Goal: Task Accomplishment & Management: Complete application form

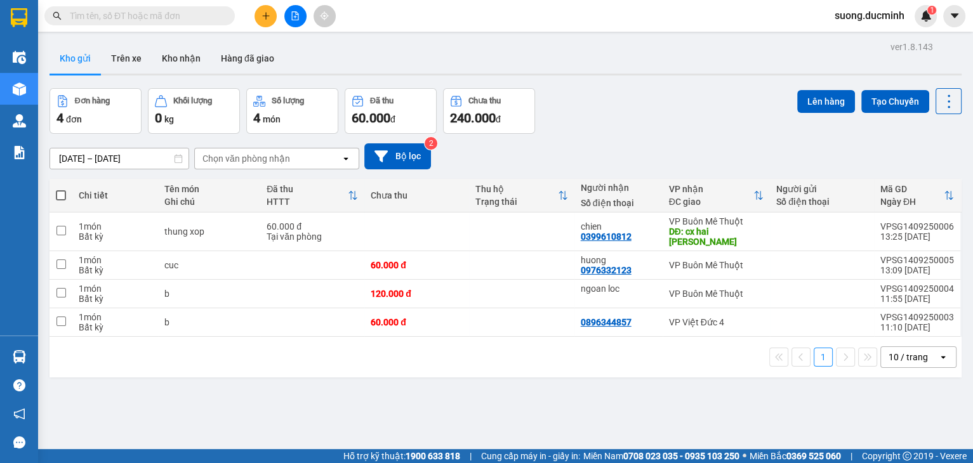
click at [261, 16] on icon "plus" at bounding box center [265, 15] width 9 height 9
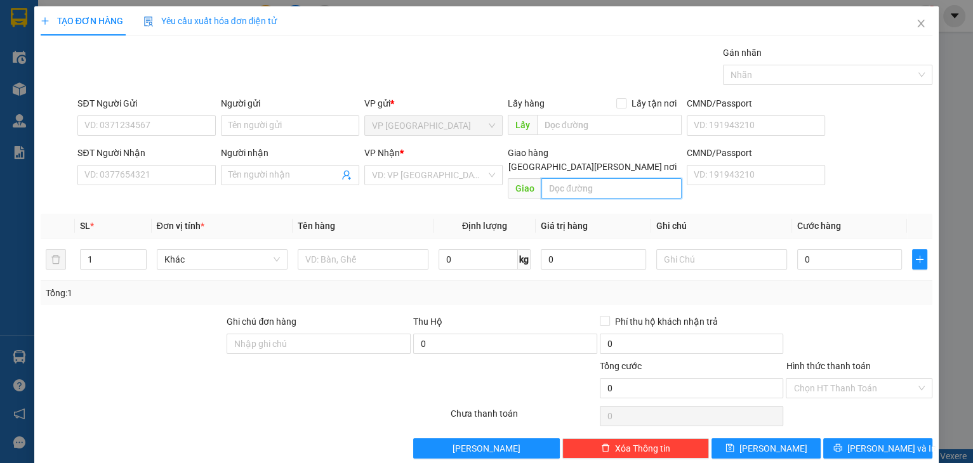
click at [558, 178] on input "text" at bounding box center [611, 188] width 140 height 20
type input "n4 ba lich"
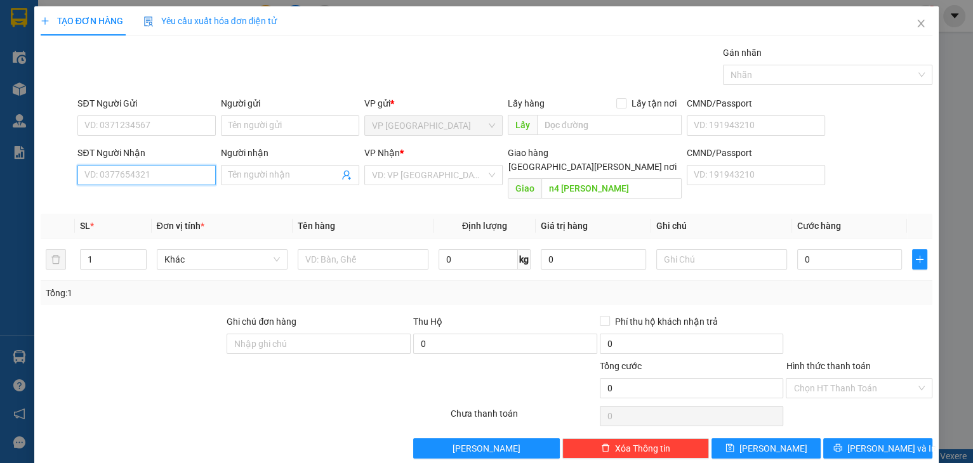
click at [198, 180] on input "SĐT Người Nhận" at bounding box center [146, 175] width 138 height 20
click at [162, 200] on div "0975254281 - dd" at bounding box center [145, 200] width 122 height 14
type input "0975254281"
type input "dd"
type input "ba lich"
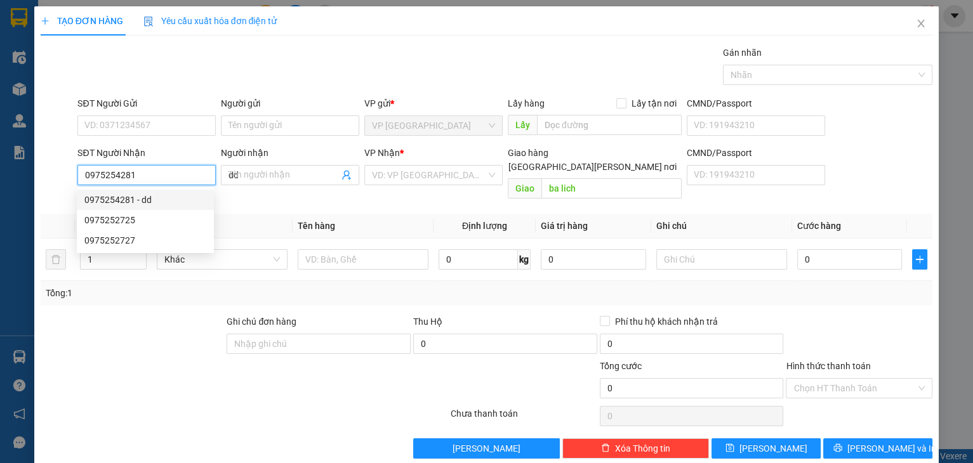
type input "100.000"
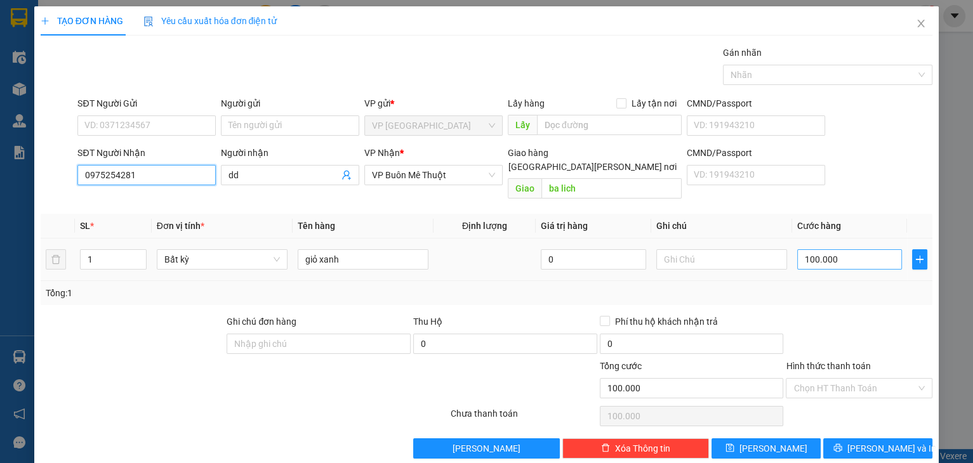
type input "0975254281"
click at [832, 249] on input "100.000" at bounding box center [849, 259] width 105 height 20
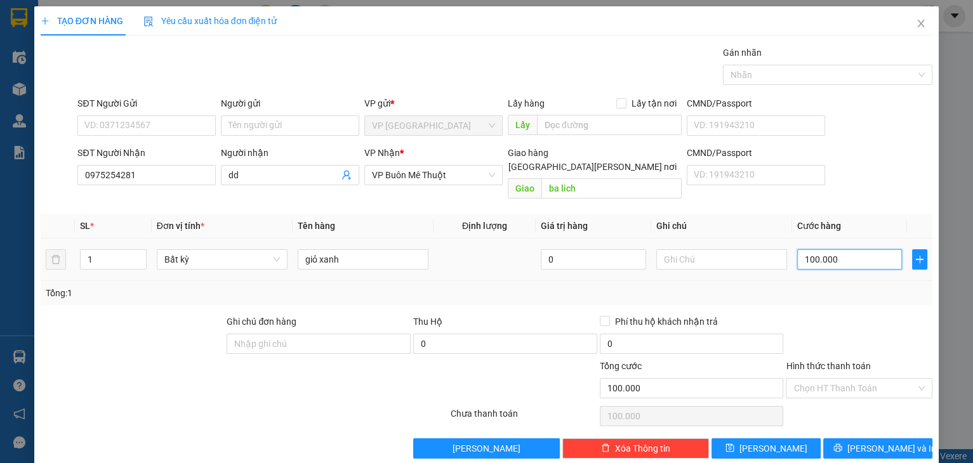
click at [834, 249] on input "100.000" at bounding box center [849, 259] width 105 height 20
type input "1.000.008"
type input "100.000"
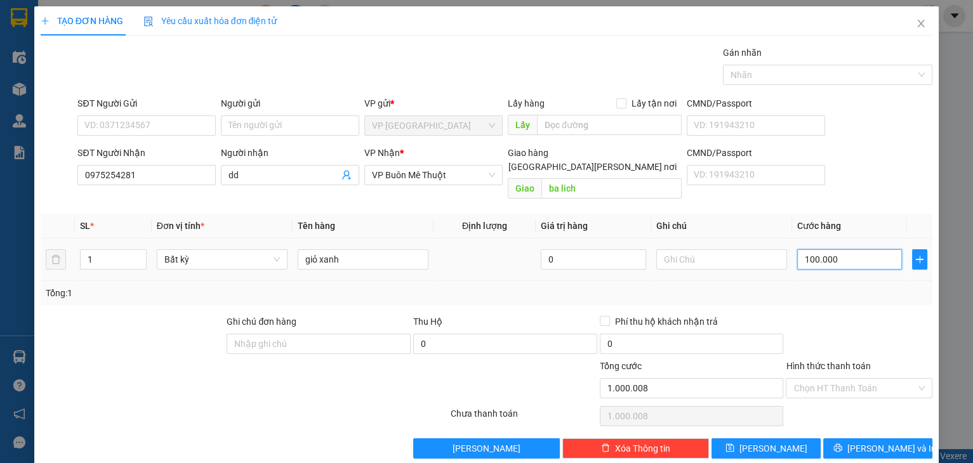
type input "100.000"
type input "10.000"
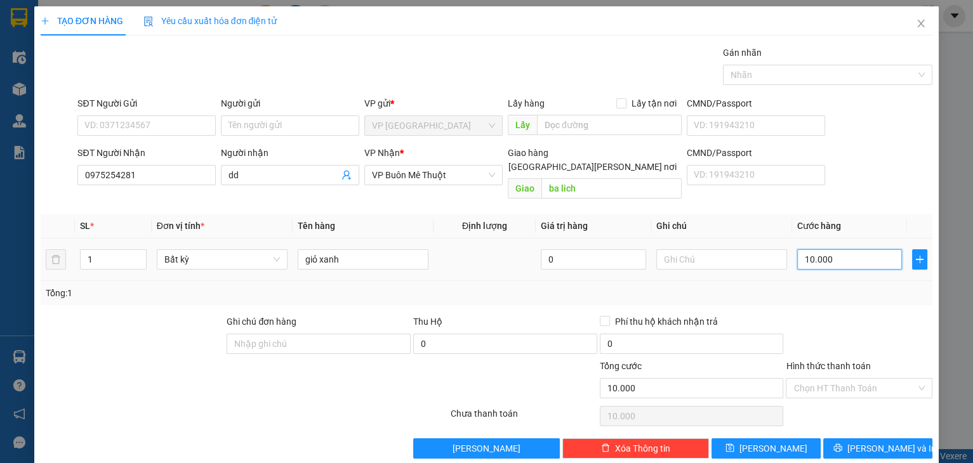
type input "1.000"
type input "100"
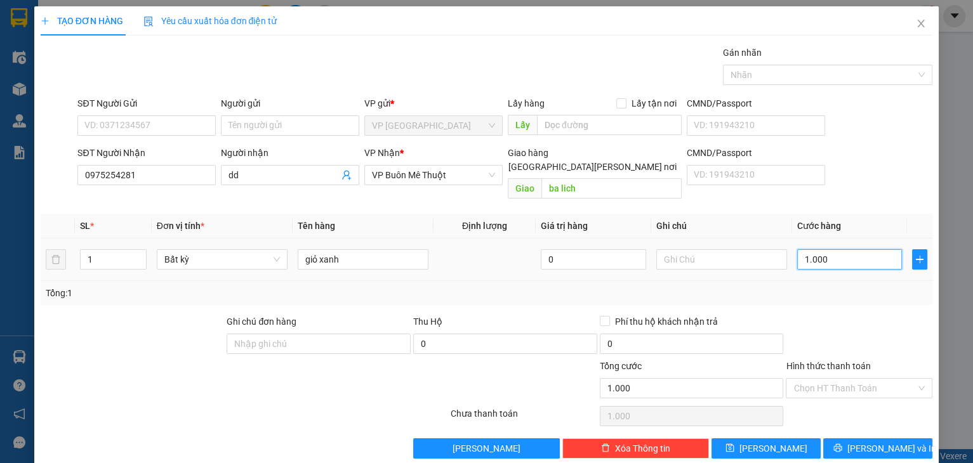
type input "100"
type input "10"
type input "1"
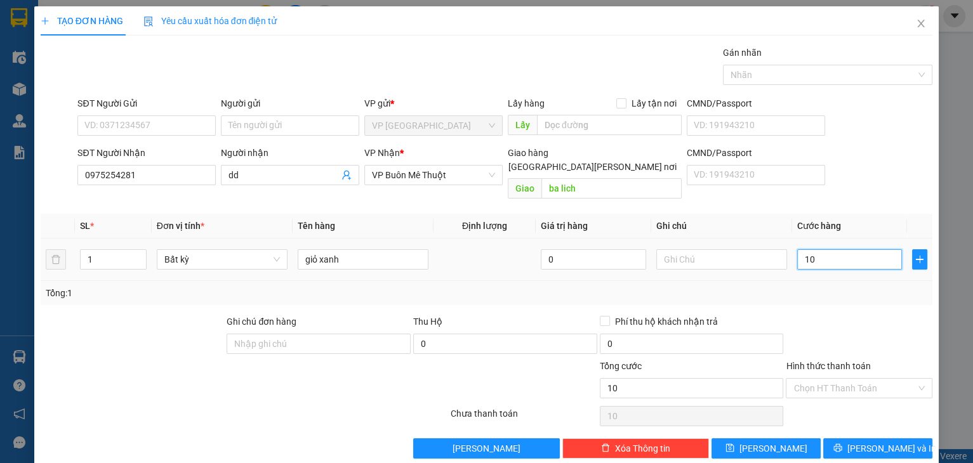
type input "1"
type input "0"
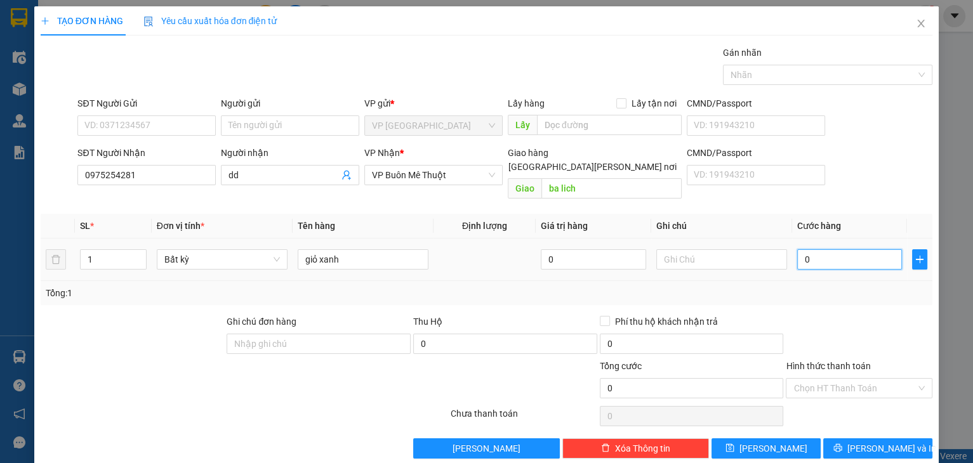
type input "8"
type input "08"
type input "80"
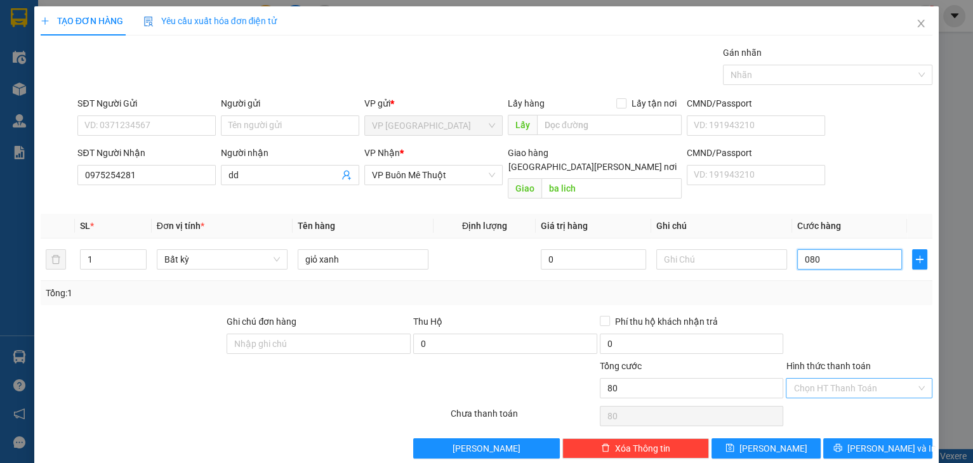
type input "080"
type input "80.000"
click at [851, 379] on input "Hình thức thanh toán" at bounding box center [854, 388] width 122 height 19
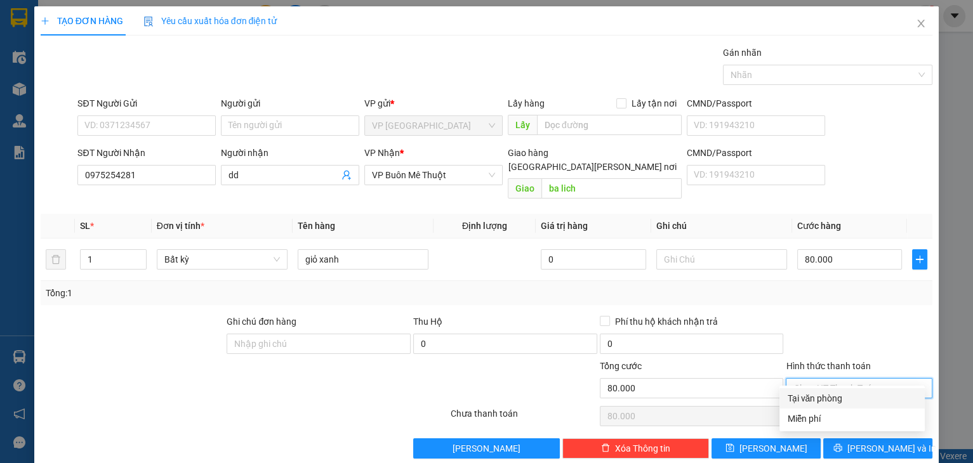
click at [843, 394] on div "Tại văn phòng" at bounding box center [852, 398] width 130 height 14
type input "0"
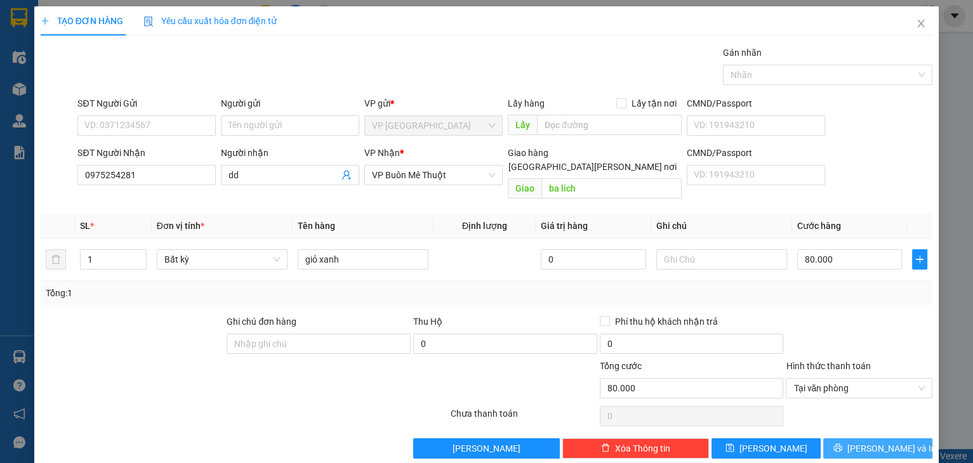
click at [830, 438] on button "[PERSON_NAME] và In" at bounding box center [877, 448] width 109 height 20
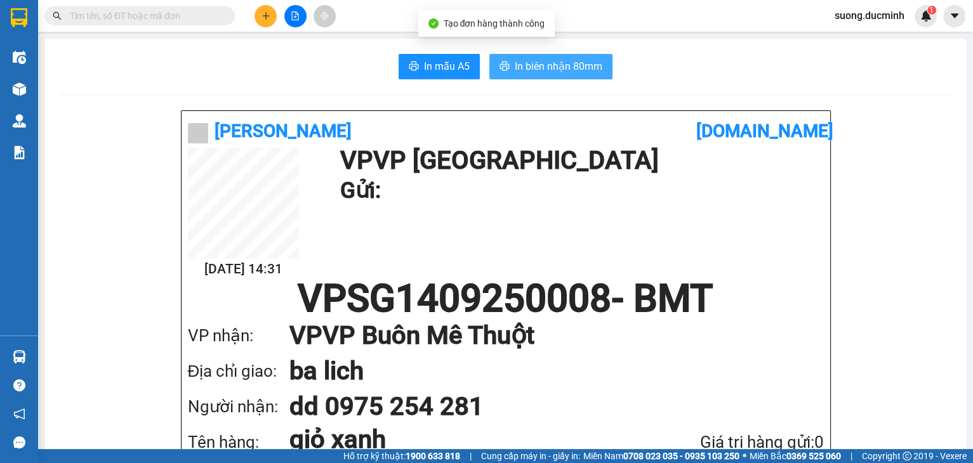
click at [521, 63] on span "In biên nhận 80mm" at bounding box center [559, 66] width 88 height 16
click at [216, 13] on input "text" at bounding box center [145, 16] width 150 height 14
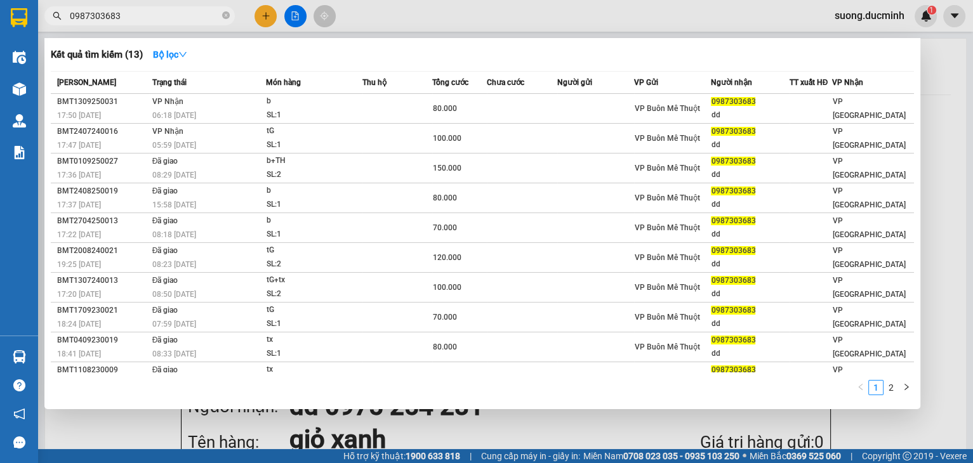
type input "0987303683"
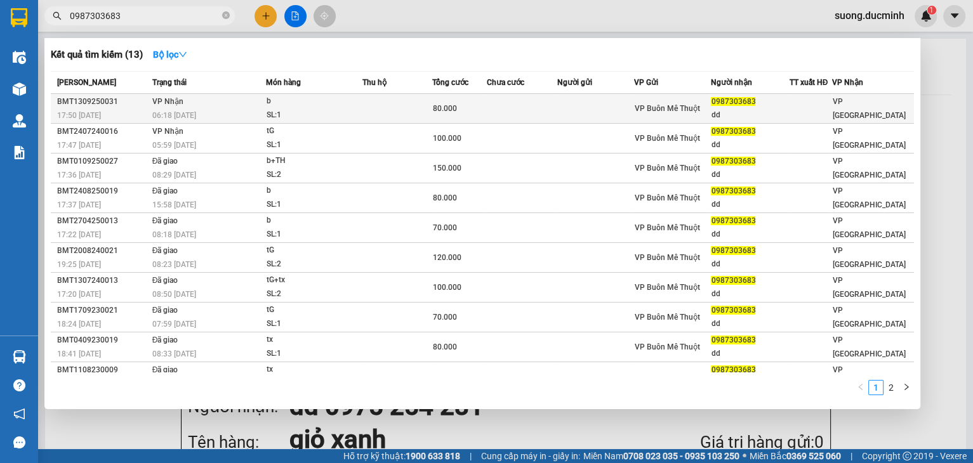
click at [211, 115] on div "06:18 [DATE]" at bounding box center [208, 115] width 113 height 14
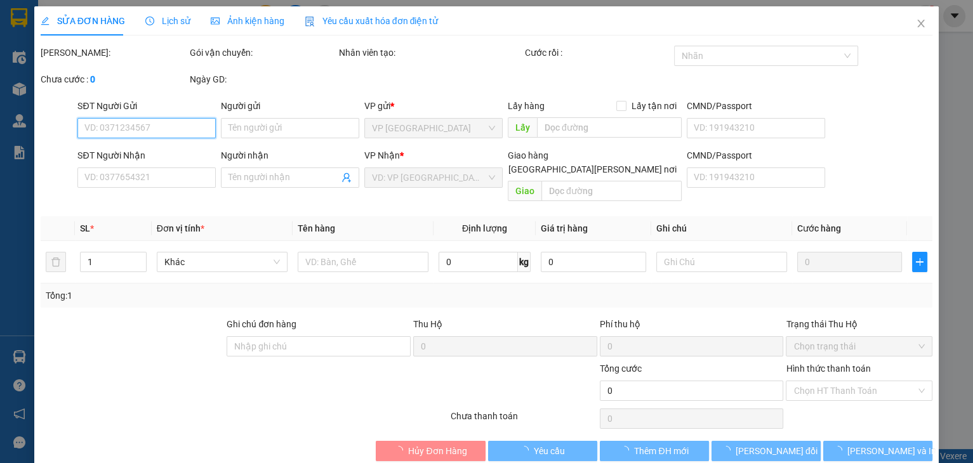
type input "0987303683"
type input "dd"
type input "80.000"
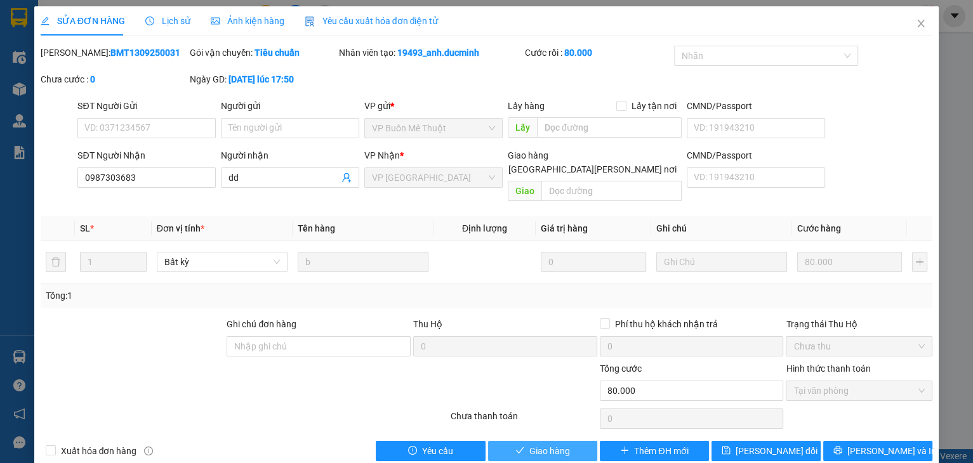
click at [538, 444] on span "Giao hàng" at bounding box center [549, 451] width 41 height 14
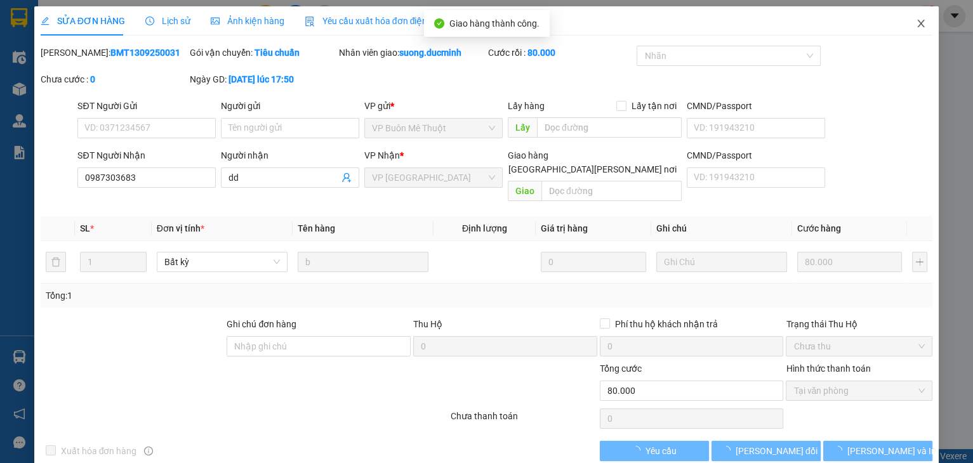
click at [916, 20] on icon "close" at bounding box center [921, 23] width 10 height 10
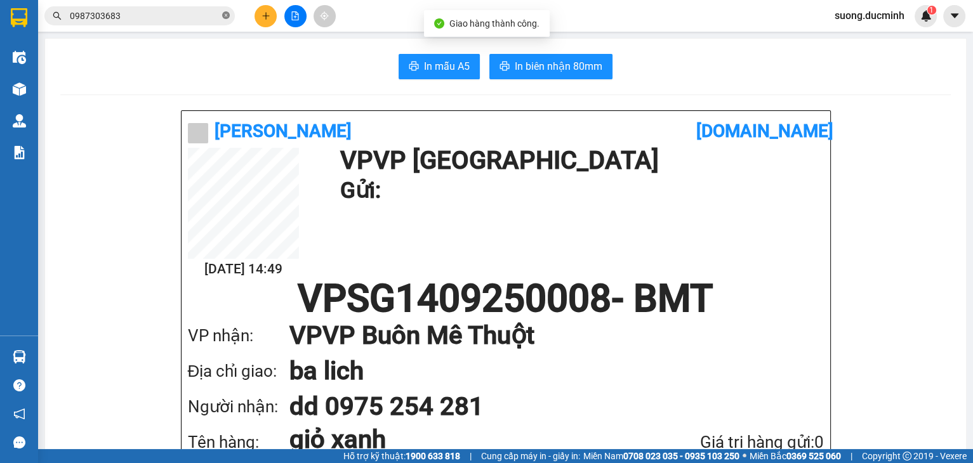
click at [225, 13] on icon "close-circle" at bounding box center [226, 15] width 8 height 8
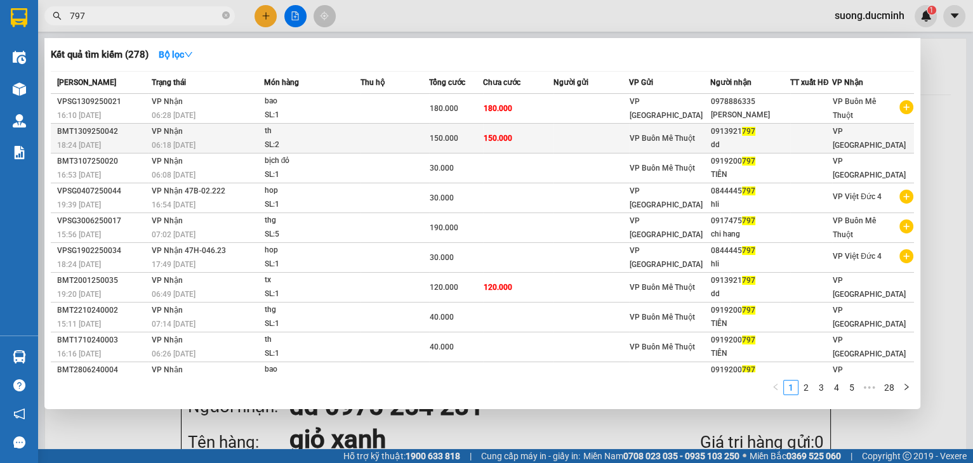
type input "797"
click at [385, 140] on td at bounding box center [394, 139] width 69 height 30
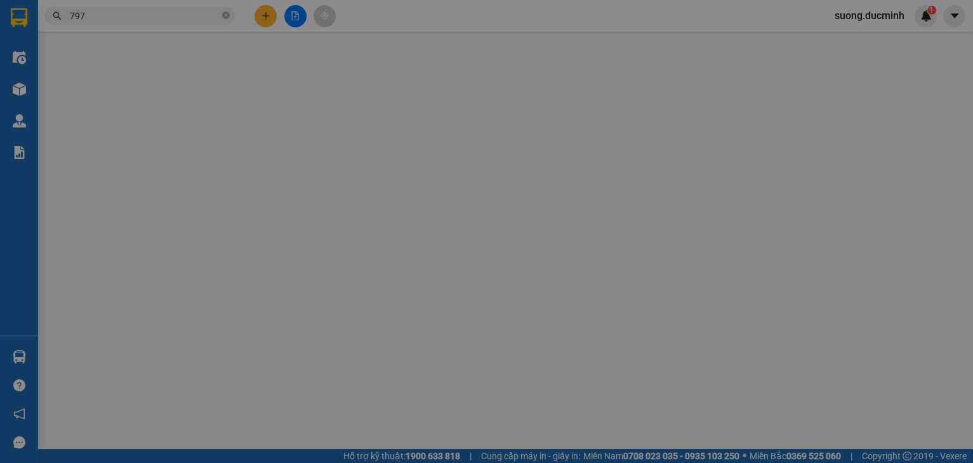
type input "0913921797"
type input "dd"
type input "150.000"
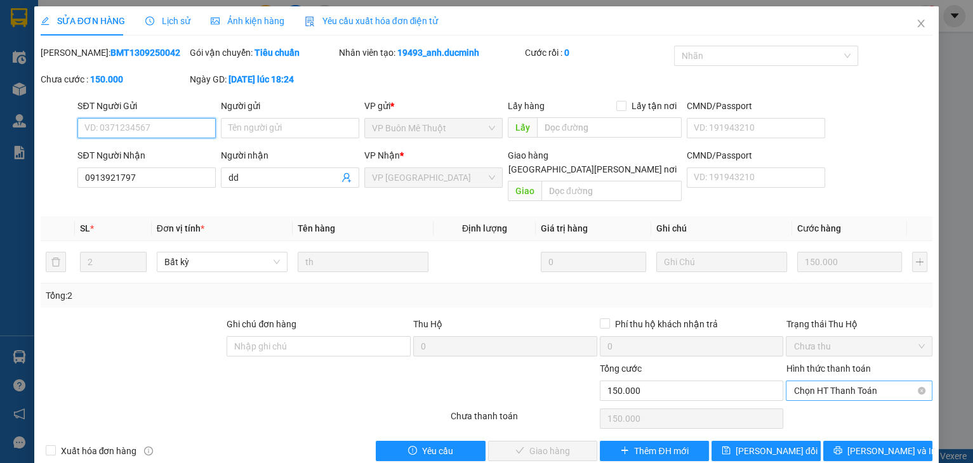
click at [812, 381] on span "Chọn HT Thanh Toán" at bounding box center [858, 390] width 131 height 19
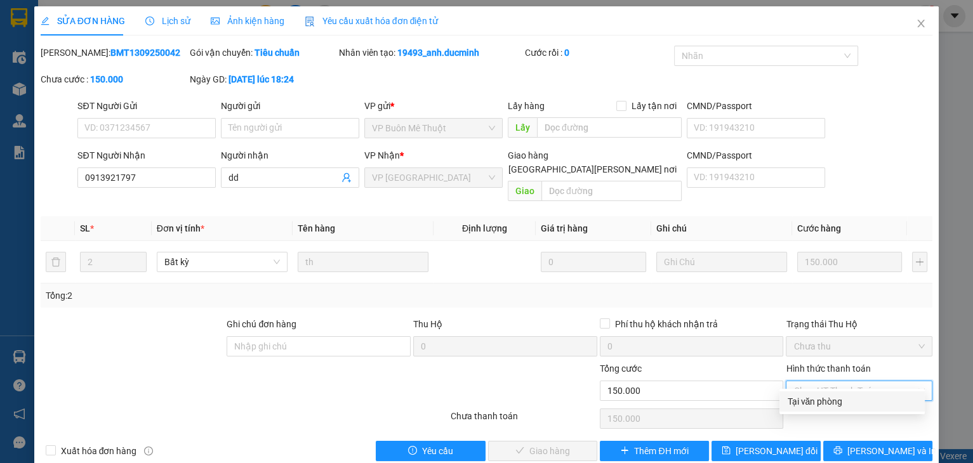
click at [810, 395] on div "Tại văn phòng" at bounding box center [852, 402] width 130 height 14
type input "0"
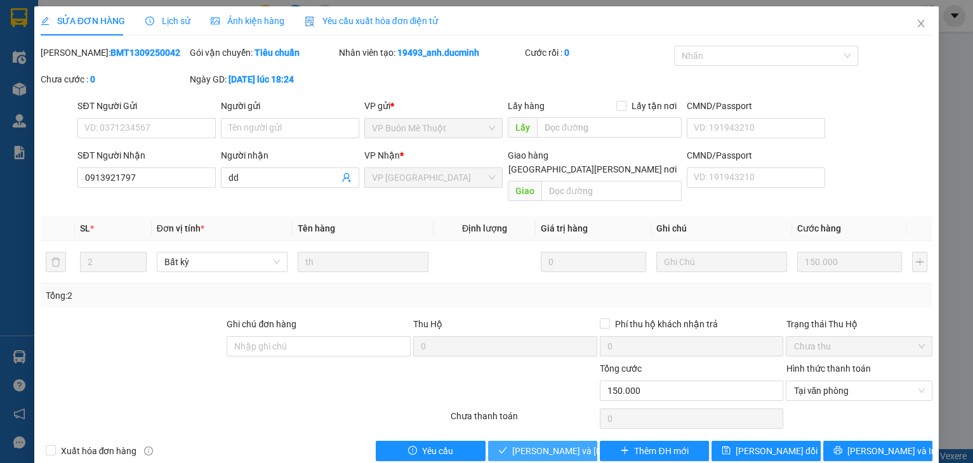
click at [549, 444] on span "Lưu và Giao hàng" at bounding box center [597, 451] width 171 height 14
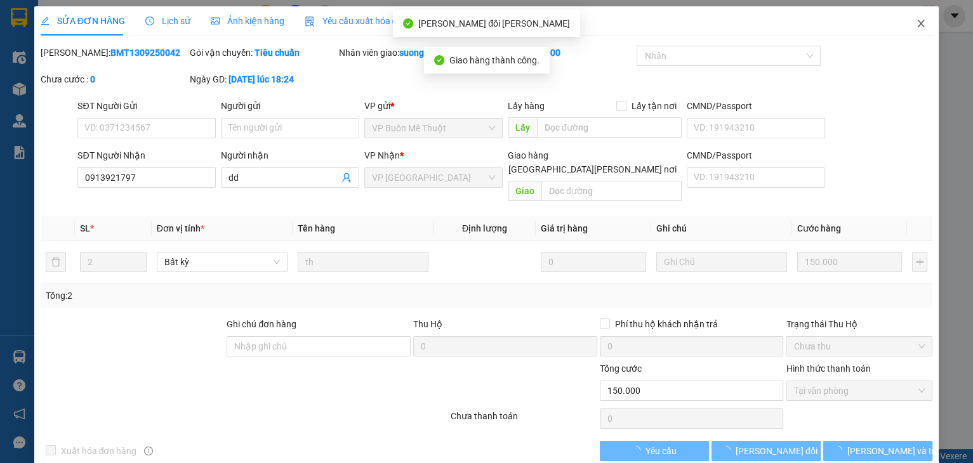
click at [917, 23] on icon "close" at bounding box center [920, 24] width 7 height 8
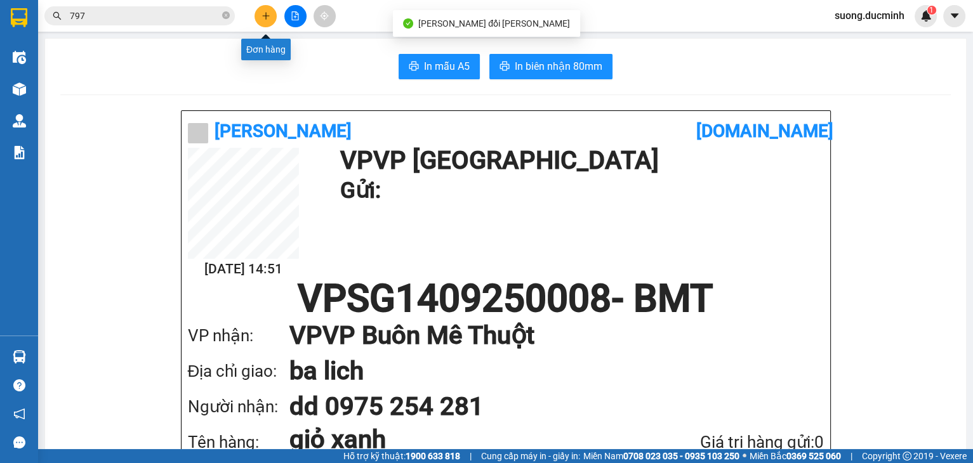
click at [274, 15] on button at bounding box center [265, 16] width 22 height 22
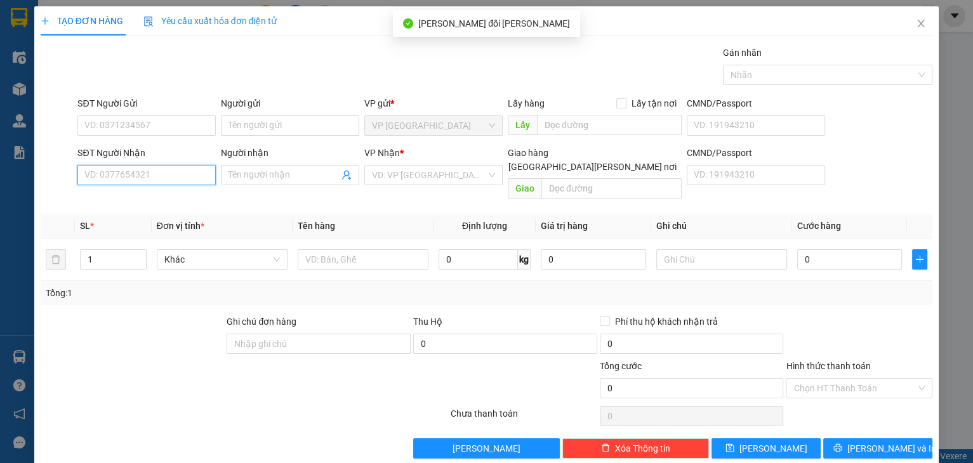
click at [167, 169] on input "SĐT Người Nhận" at bounding box center [146, 175] width 138 height 20
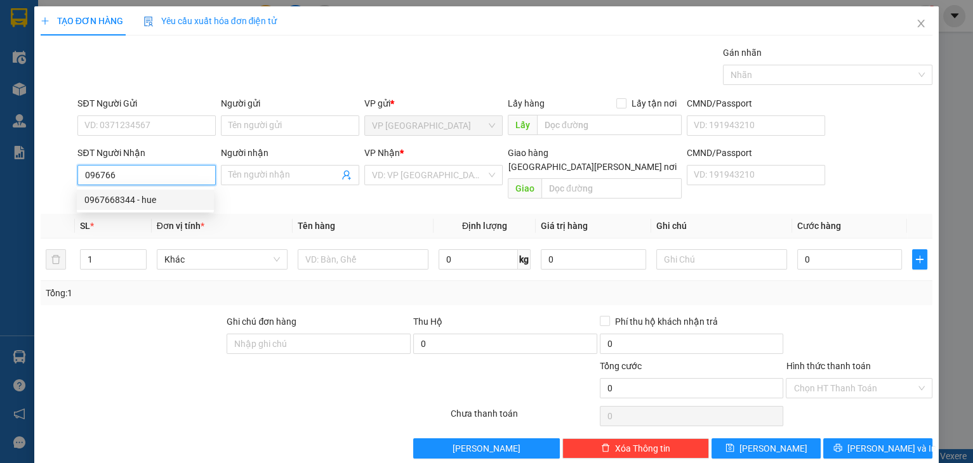
click at [176, 202] on div "0967668344 - hue" at bounding box center [145, 200] width 122 height 14
type input "0967668344"
type input "hue"
type input "E KAO"
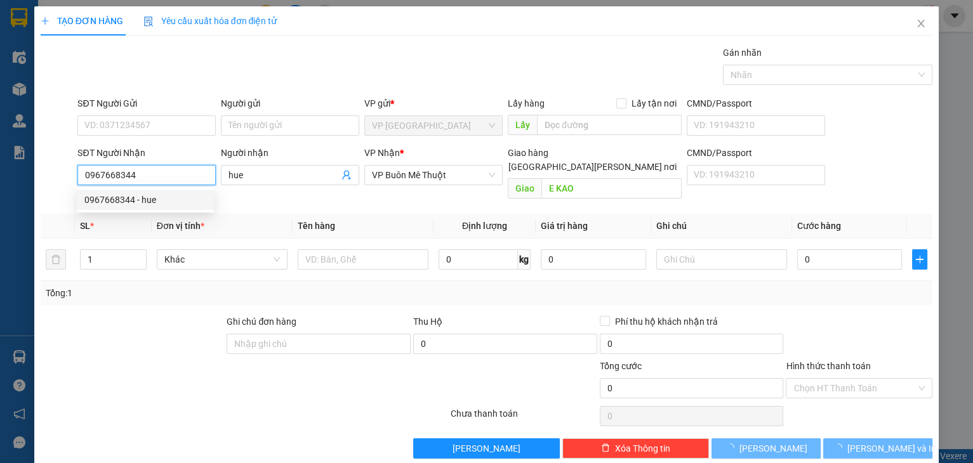
type input "260.000"
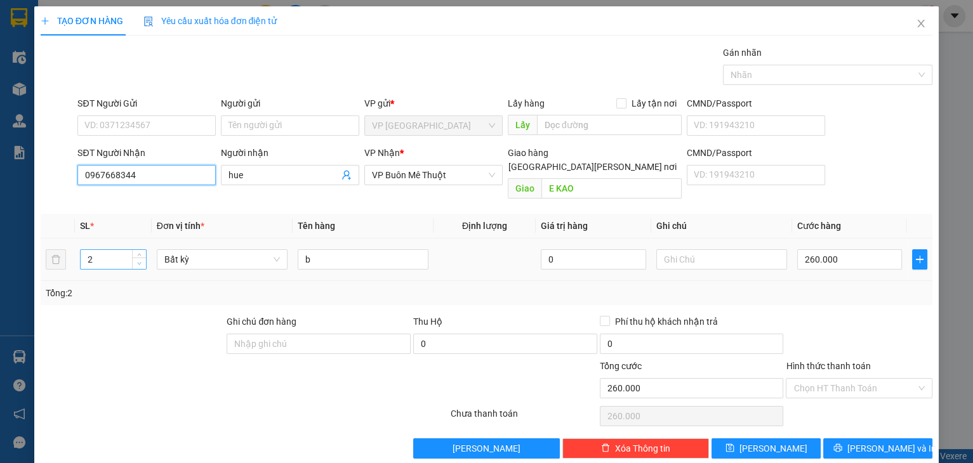
type input "0967668344"
type input "1"
click at [142, 260] on span "down" at bounding box center [140, 264] width 8 height 8
click at [860, 249] on input "260.000" at bounding box center [849, 259] width 105 height 20
type input "0"
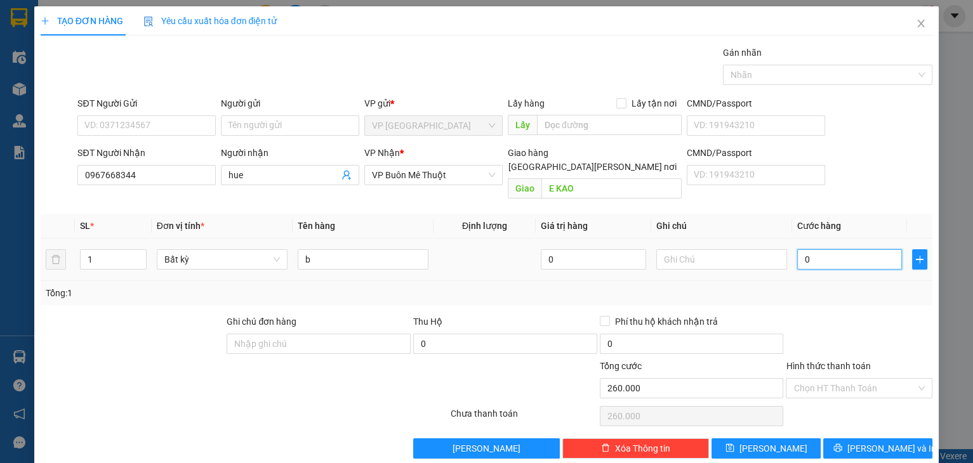
type input "0"
type input "1"
type input "01"
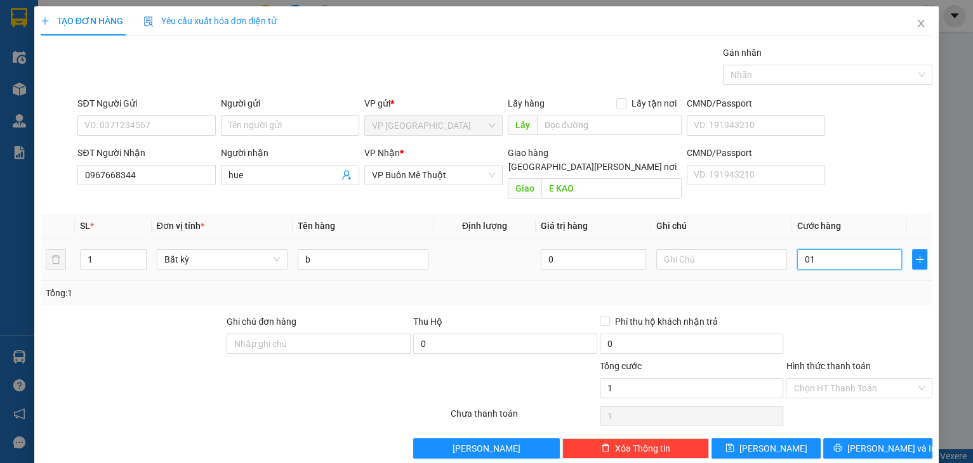
type input "13"
type input "013"
type input "130"
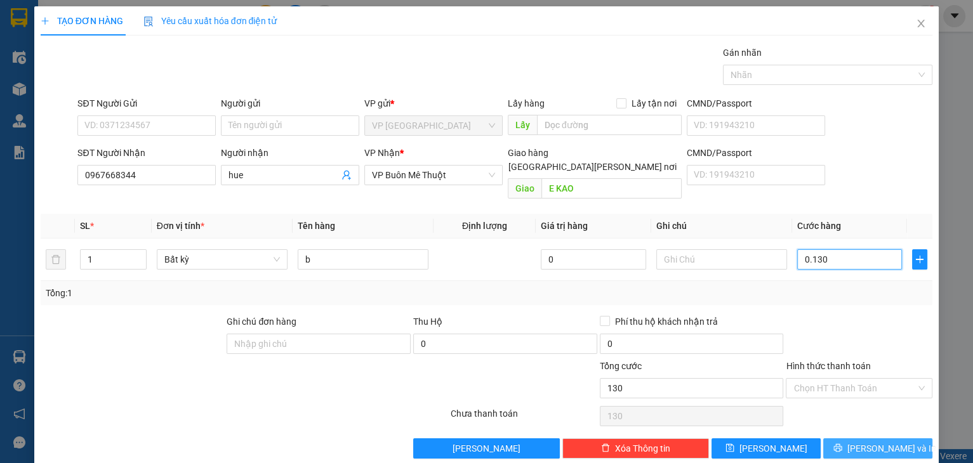
type input "0.130"
type input "130.000"
click at [879, 442] on span "[PERSON_NAME] và In" at bounding box center [891, 449] width 89 height 14
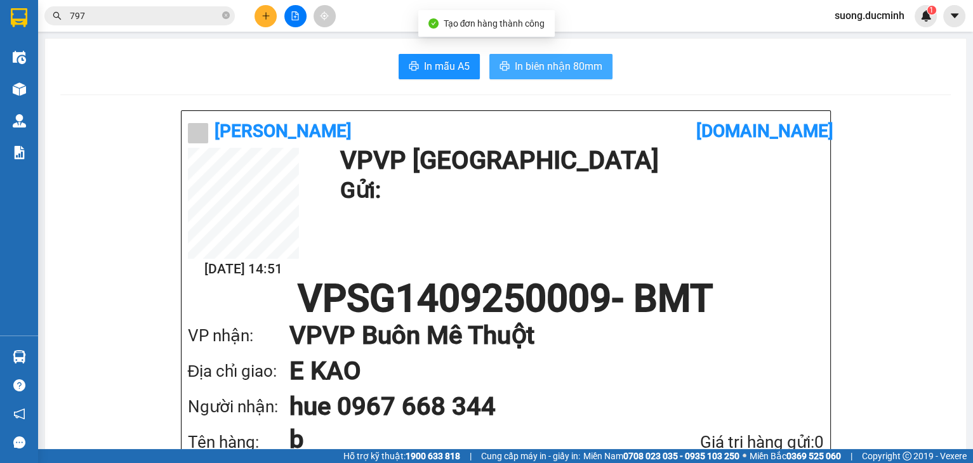
click at [503, 60] on button "In biên nhận 80mm" at bounding box center [550, 66] width 123 height 25
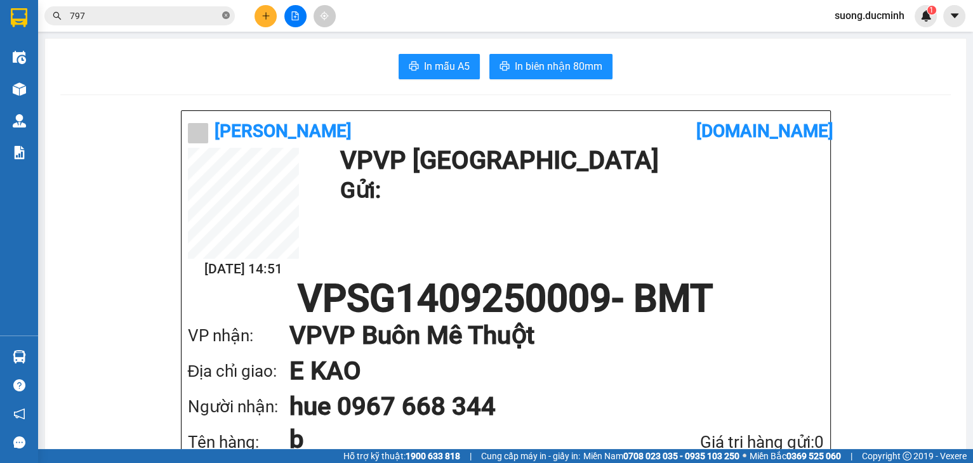
click at [225, 14] on icon "close-circle" at bounding box center [226, 15] width 8 height 8
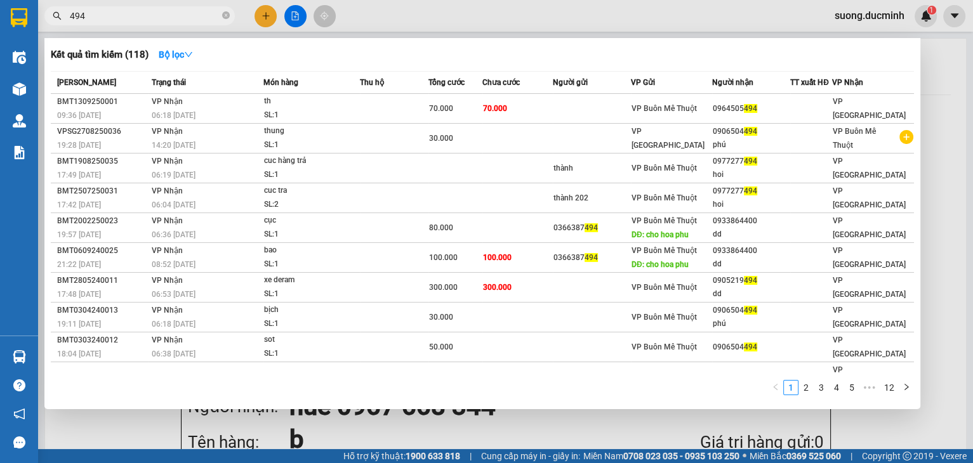
type input "494"
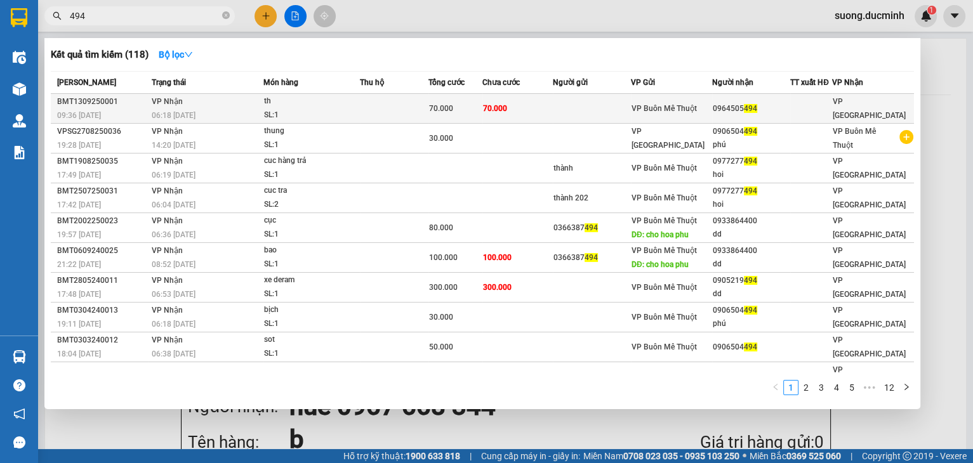
click at [343, 104] on div "th" at bounding box center [311, 102] width 95 height 14
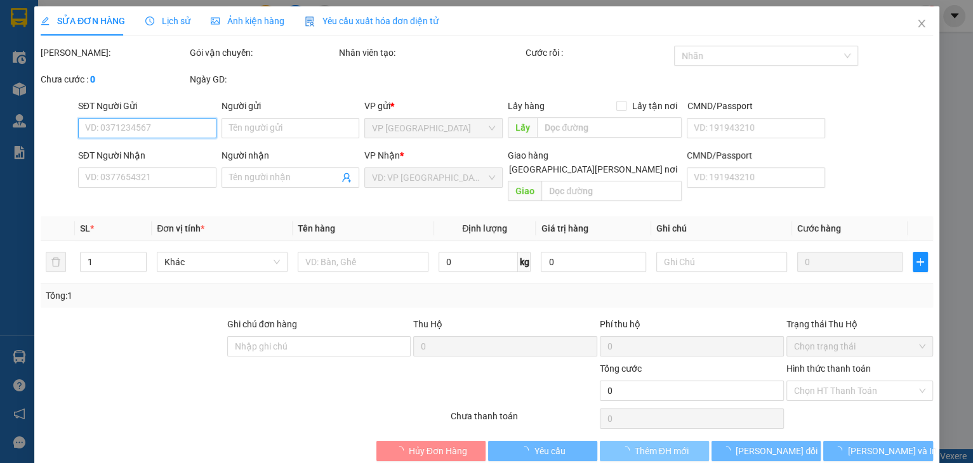
type input "0964505494"
type input "70.000"
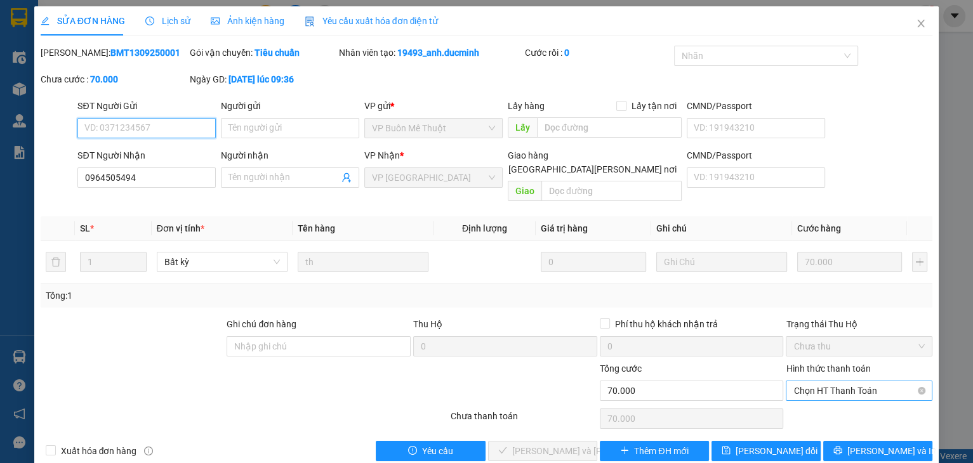
click at [820, 381] on span "Chọn HT Thanh Toán" at bounding box center [858, 390] width 131 height 19
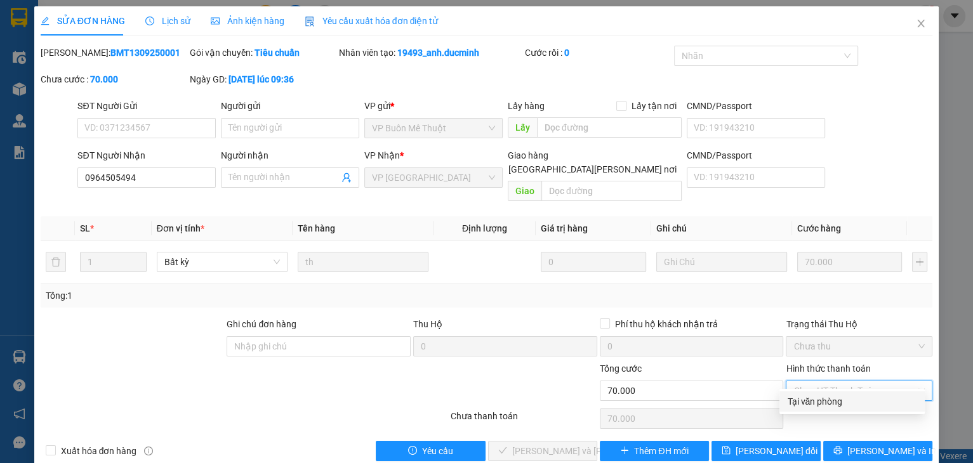
click at [807, 392] on div "Tại văn phòng" at bounding box center [851, 401] width 145 height 20
type input "0"
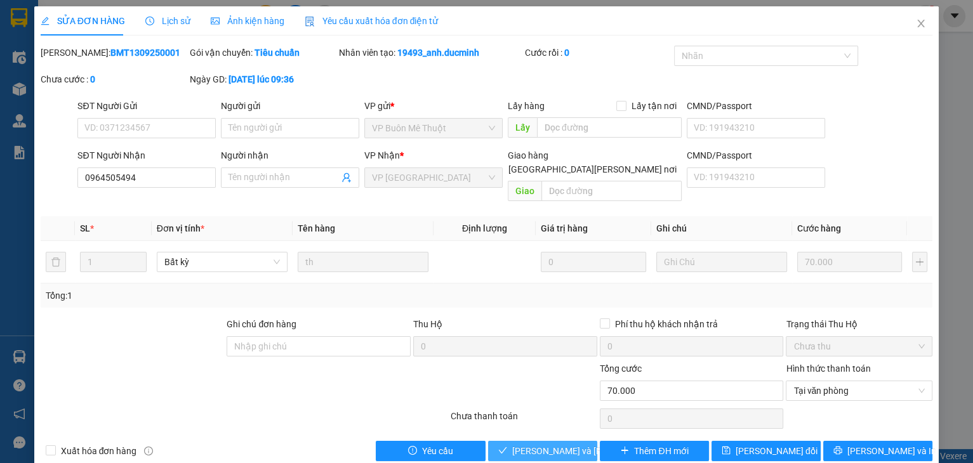
click at [525, 444] on span "Lưu và Giao hàng" at bounding box center [597, 451] width 171 height 14
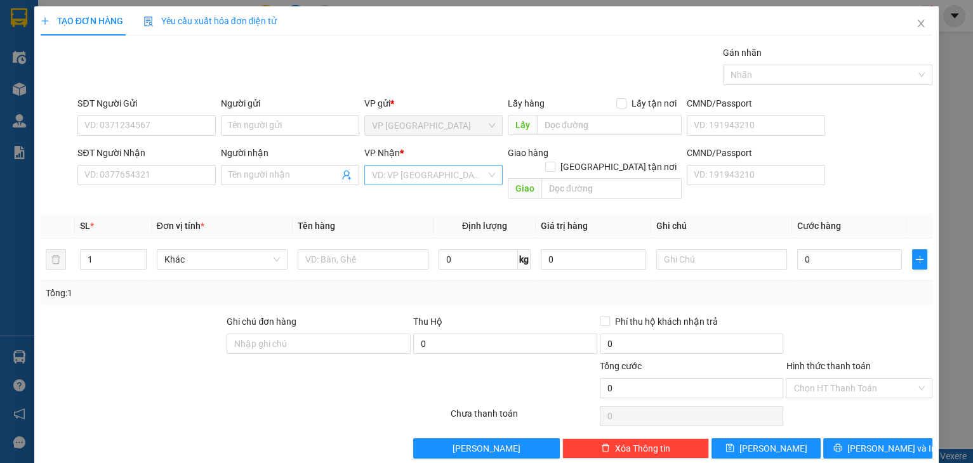
click at [373, 177] on input "search" at bounding box center [429, 175] width 114 height 19
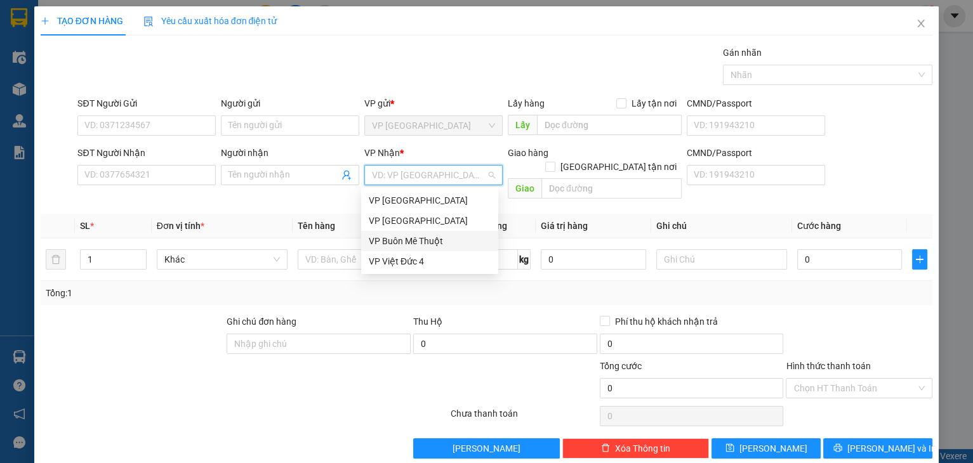
click at [417, 239] on div "VP Buôn Mê Thuột" at bounding box center [430, 241] width 122 height 14
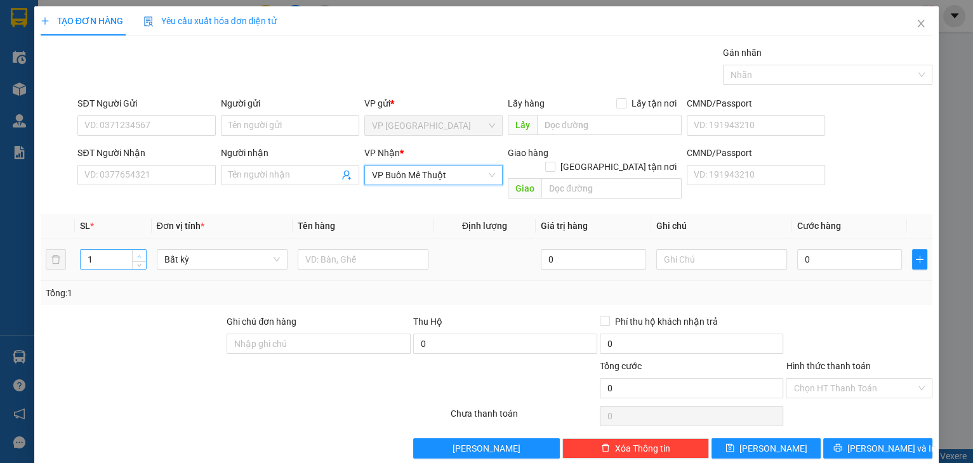
type input "2"
click at [137, 254] on icon "up" at bounding box center [139, 256] width 4 height 4
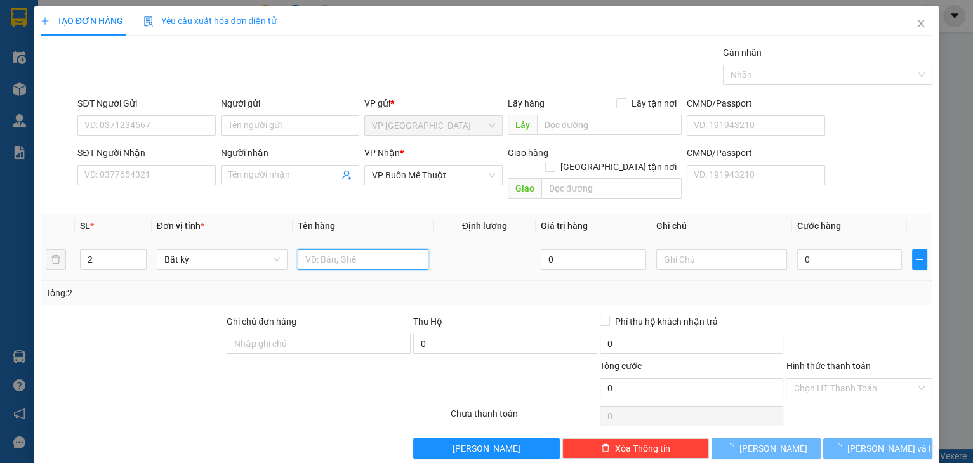
click at [343, 249] on input "text" at bounding box center [363, 259] width 131 height 20
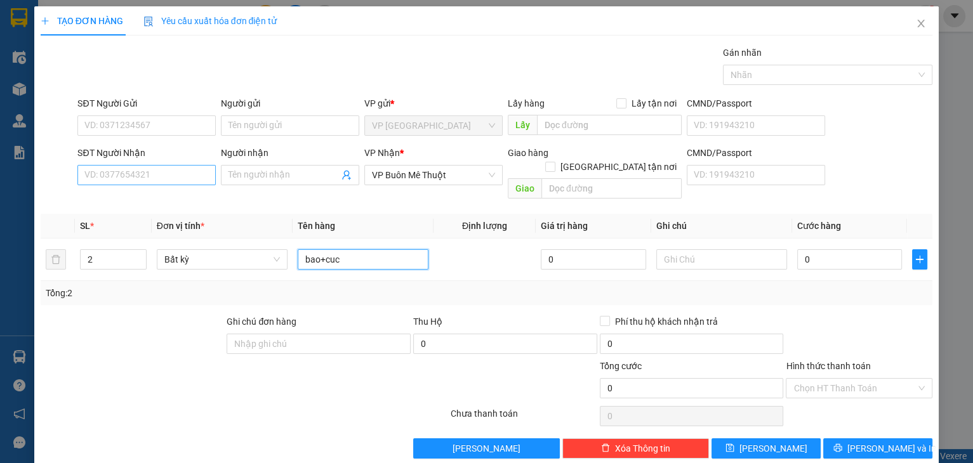
type input "bao+cuc"
click at [164, 181] on input "SĐT Người Nhận" at bounding box center [146, 175] width 138 height 20
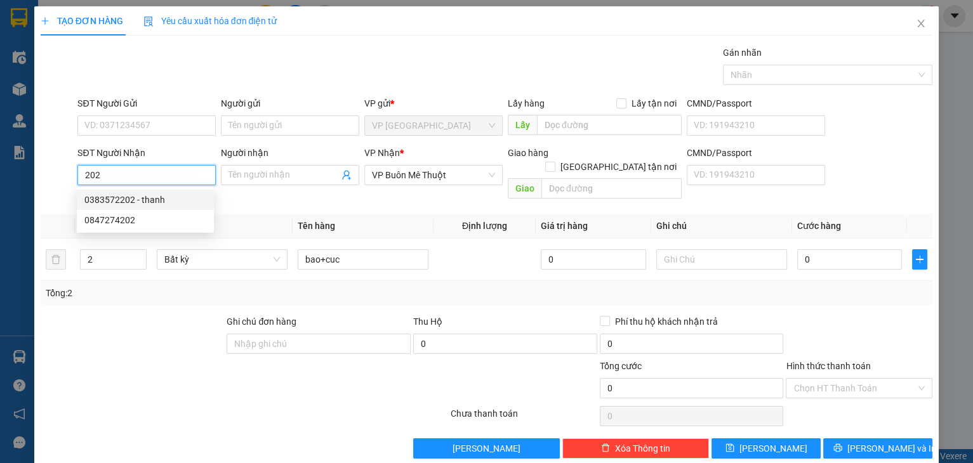
click at [159, 198] on div "0383572202 - thanh" at bounding box center [145, 200] width 122 height 14
type input "0383572202"
type input "thanh"
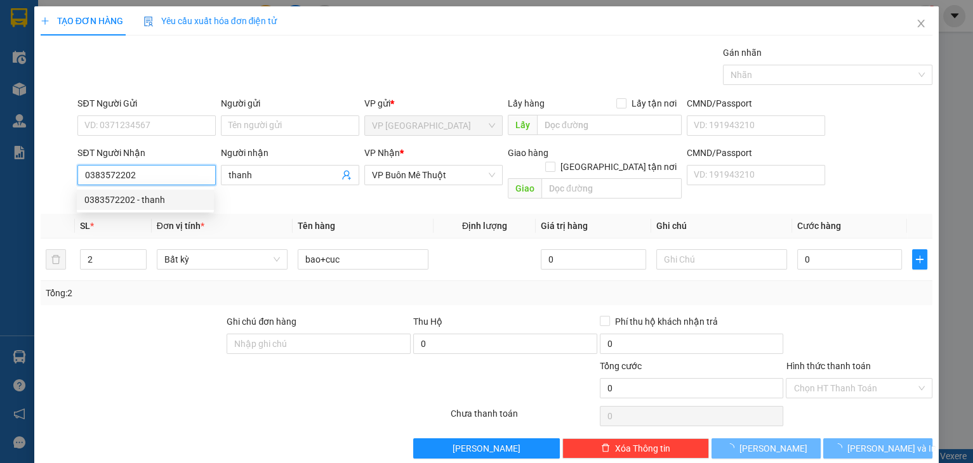
type input "120.000"
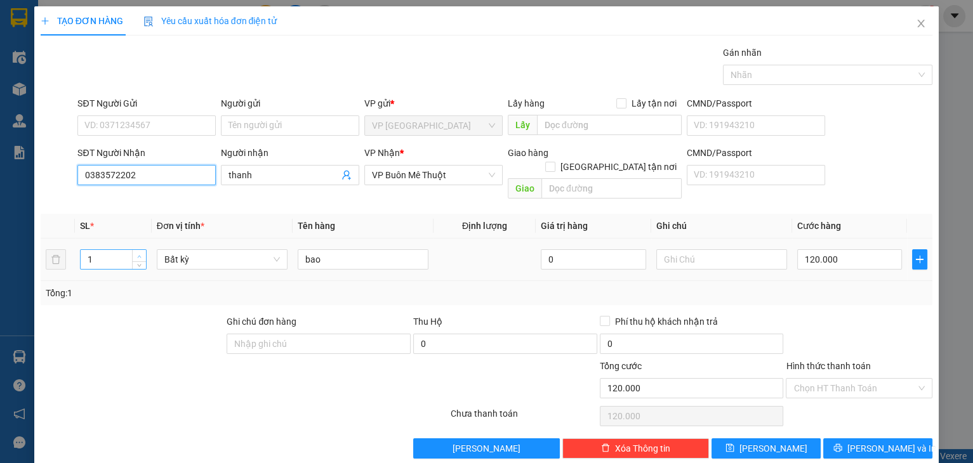
type input "0383572202"
type input "2"
click at [136, 253] on span "up" at bounding box center [140, 257] width 8 height 8
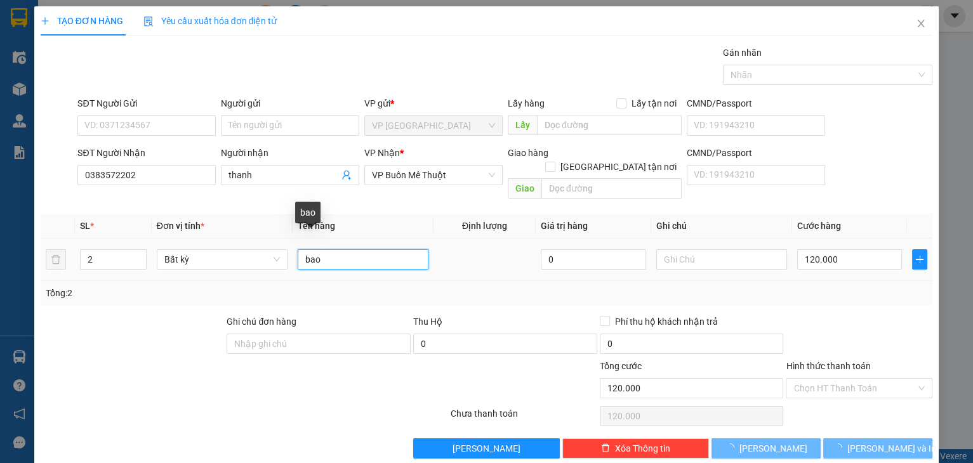
click at [372, 249] on input "bao" at bounding box center [363, 259] width 131 height 20
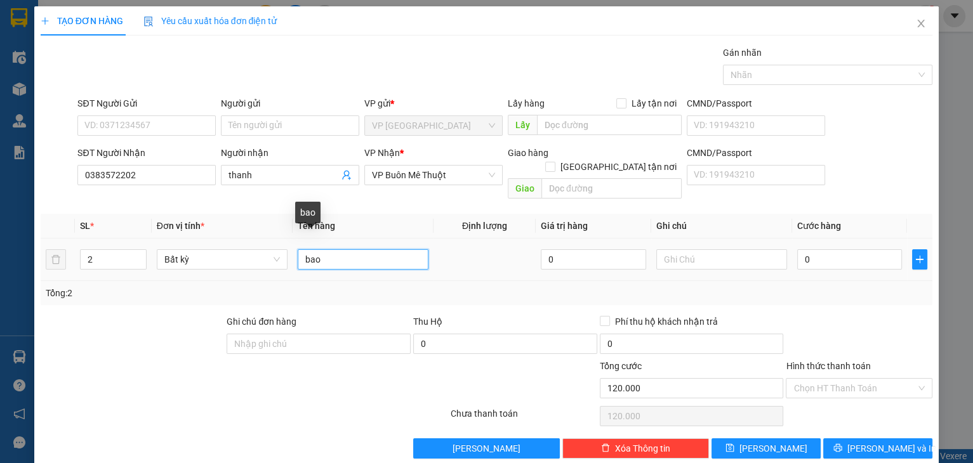
type input "0"
type input "bao+cuc"
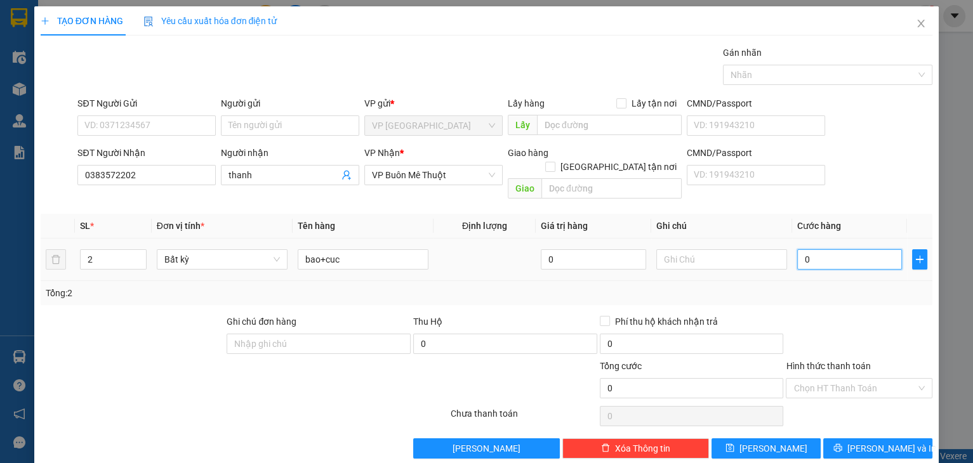
click at [846, 249] on input "0" at bounding box center [849, 259] width 105 height 20
type input "1"
type input "17"
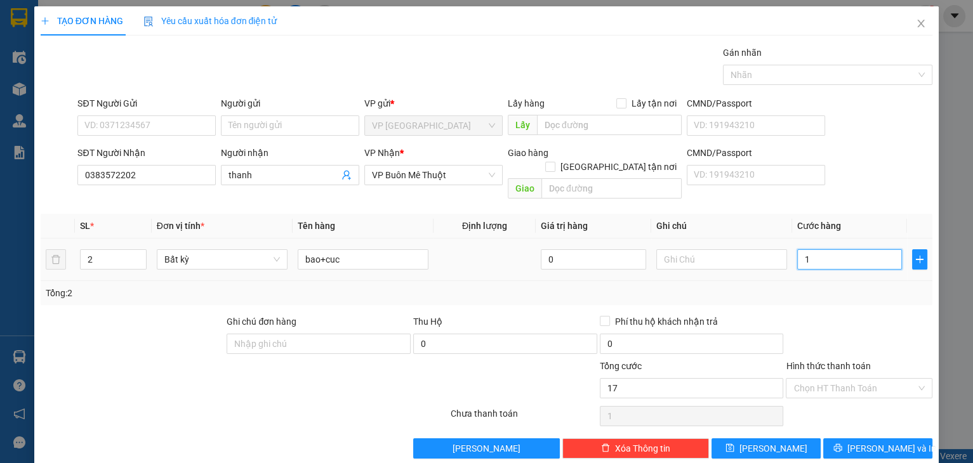
type input "17"
type input "170"
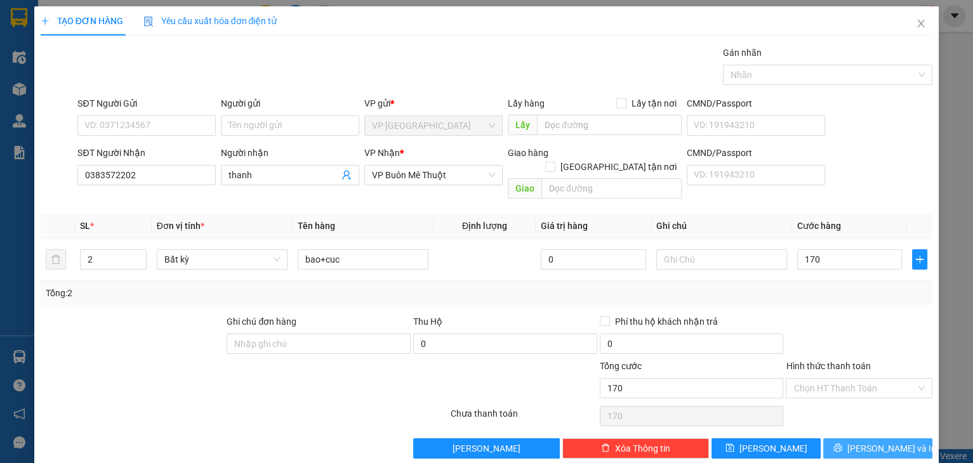
type input "170.000"
click at [838, 438] on button "[PERSON_NAME] và In" at bounding box center [877, 448] width 109 height 20
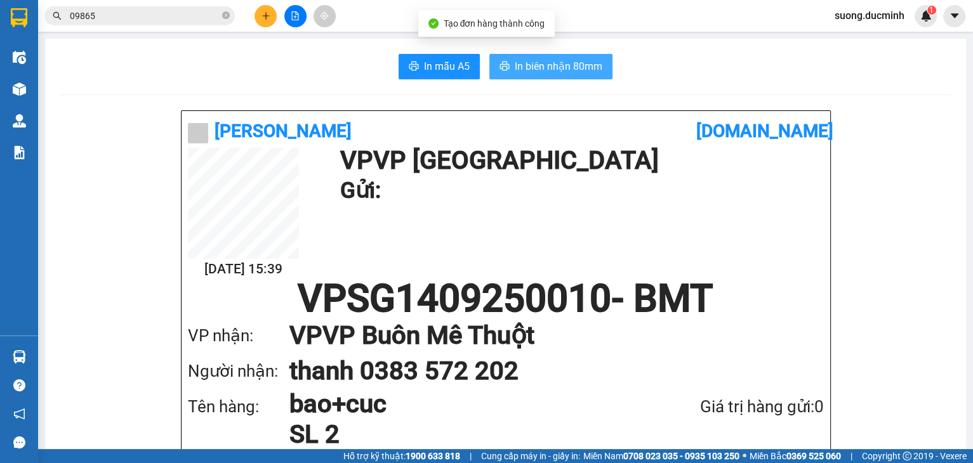
click at [569, 72] on span "In biên nhận 80mm" at bounding box center [559, 66] width 88 height 16
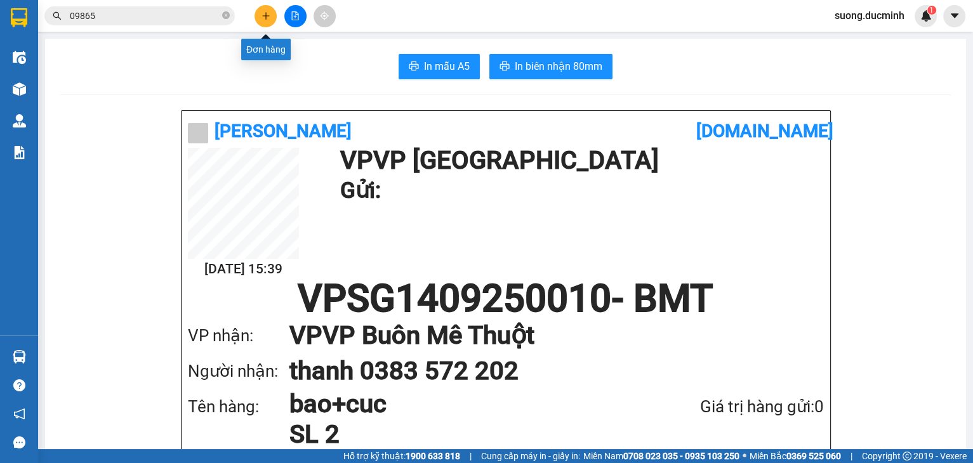
click at [259, 14] on button at bounding box center [265, 16] width 22 height 22
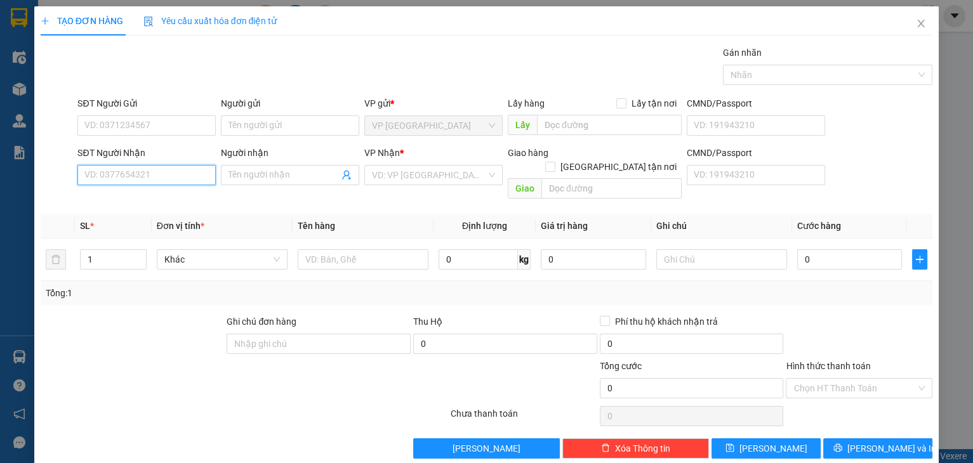
click at [157, 175] on input "SĐT Người Nhận" at bounding box center [146, 175] width 138 height 20
click at [164, 194] on div "0945417383 - huy" at bounding box center [145, 200] width 122 height 14
type input "0945417383"
type input "huy"
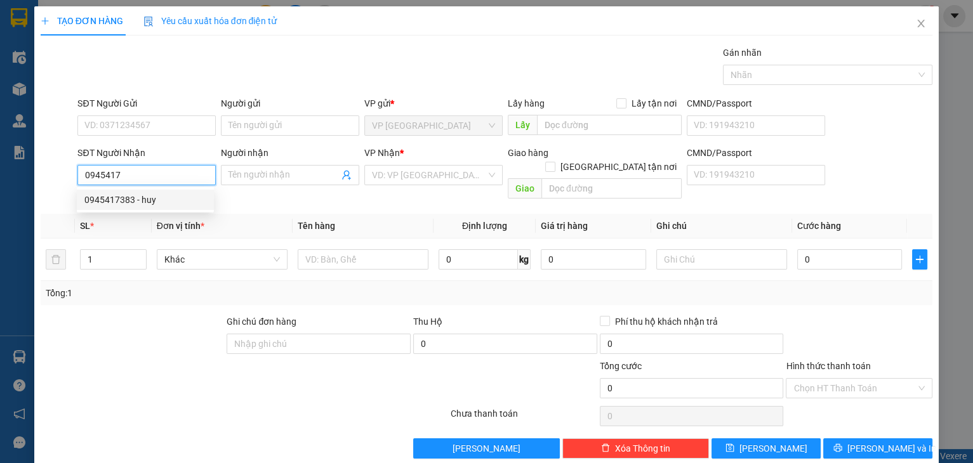
type input "doan ket"
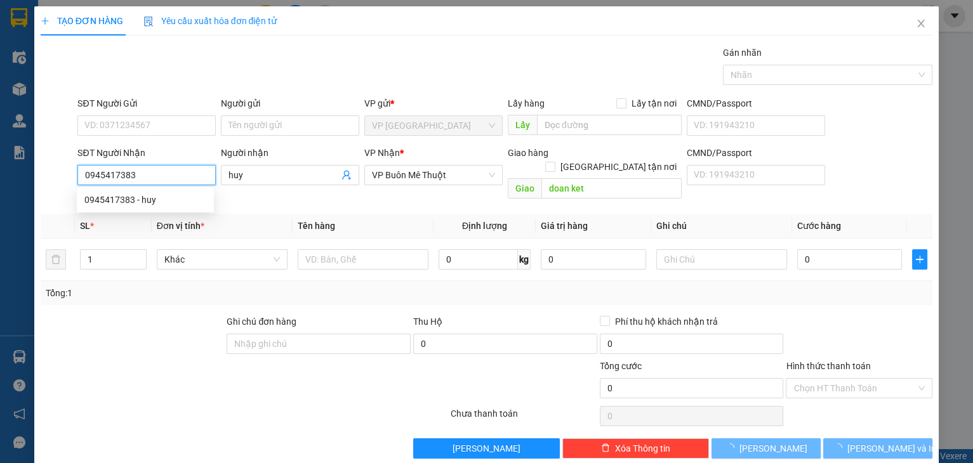
type input "130.000"
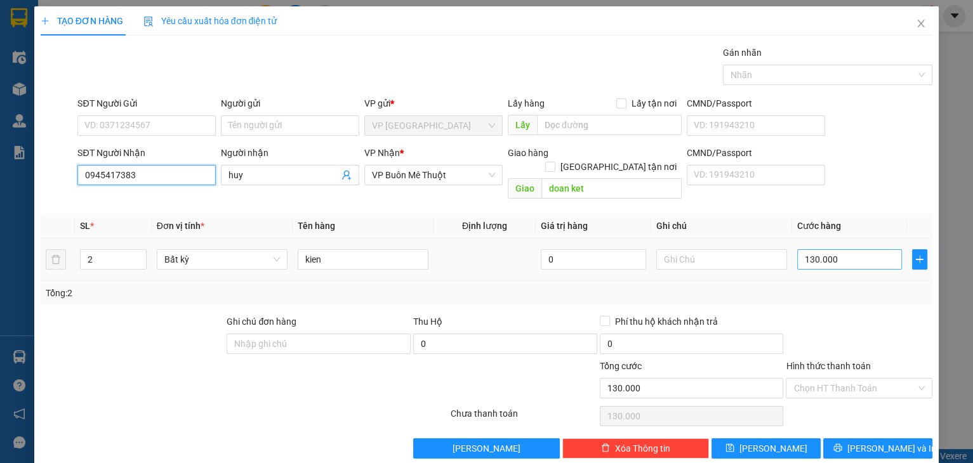
type input "0945417383"
click at [850, 249] on input "130.000" at bounding box center [849, 259] width 105 height 20
type input "1"
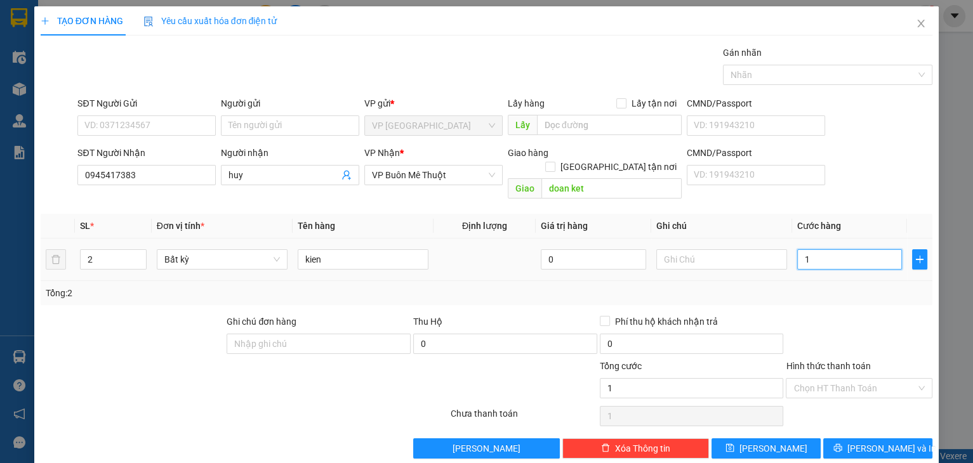
type input "15"
type input "150"
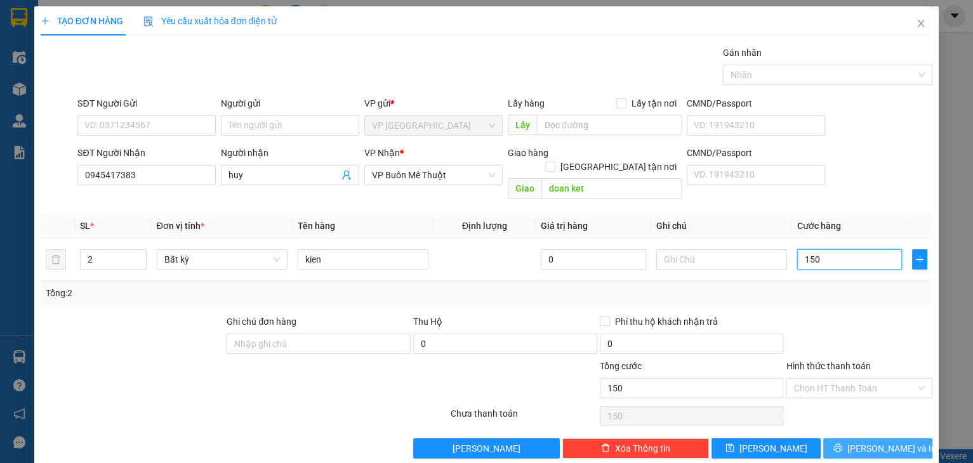
type input "150"
type input "150.000"
click at [864, 442] on span "[PERSON_NAME] và In" at bounding box center [891, 449] width 89 height 14
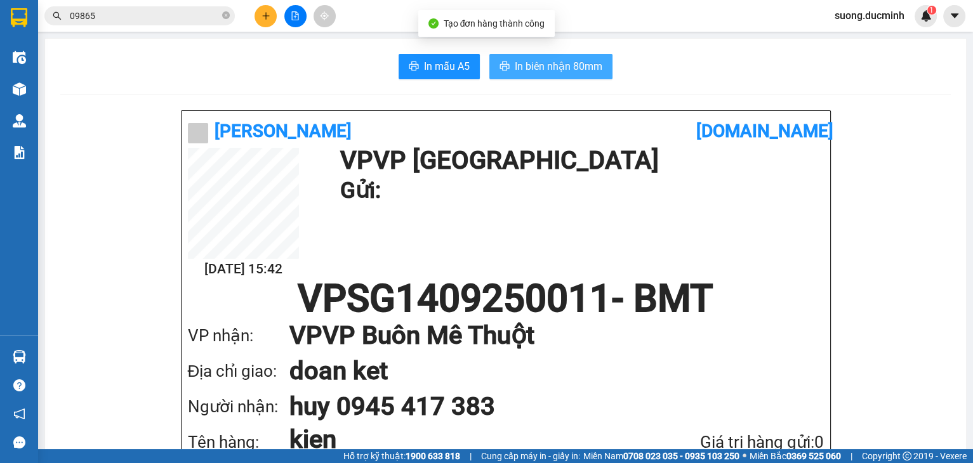
click at [574, 74] on button "In biên nhận 80mm" at bounding box center [550, 66] width 123 height 25
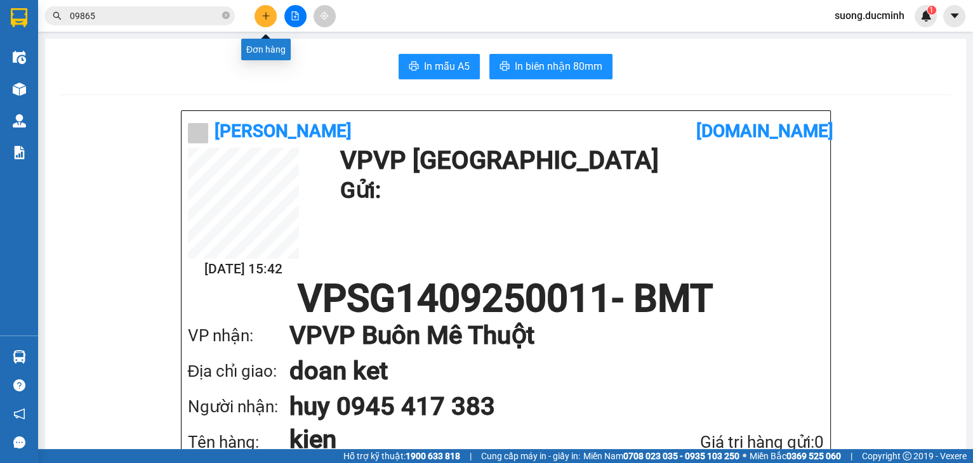
click at [269, 15] on icon "plus" at bounding box center [265, 15] width 7 height 1
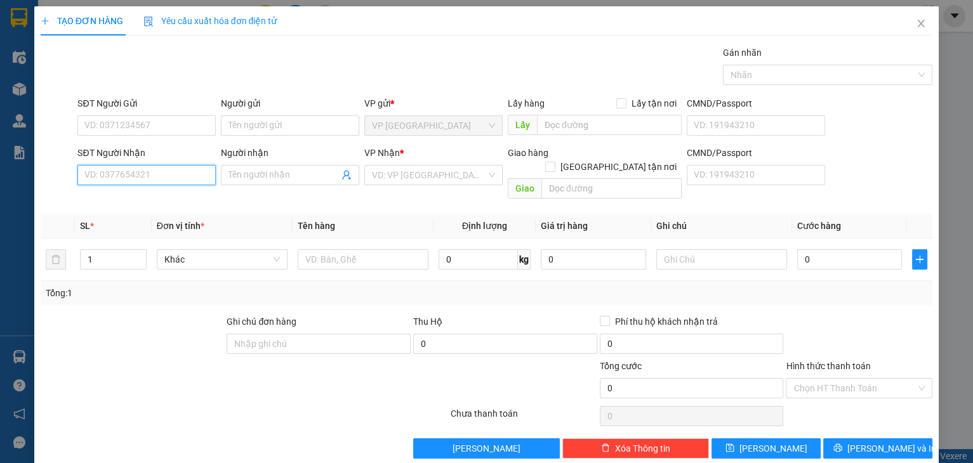
click at [173, 171] on input "SĐT Người Nhận" at bounding box center [146, 175] width 138 height 20
type input "0"
click at [174, 200] on div "0383572202 - thanh" at bounding box center [145, 200] width 122 height 14
type input "0383572202"
type input "thanh"
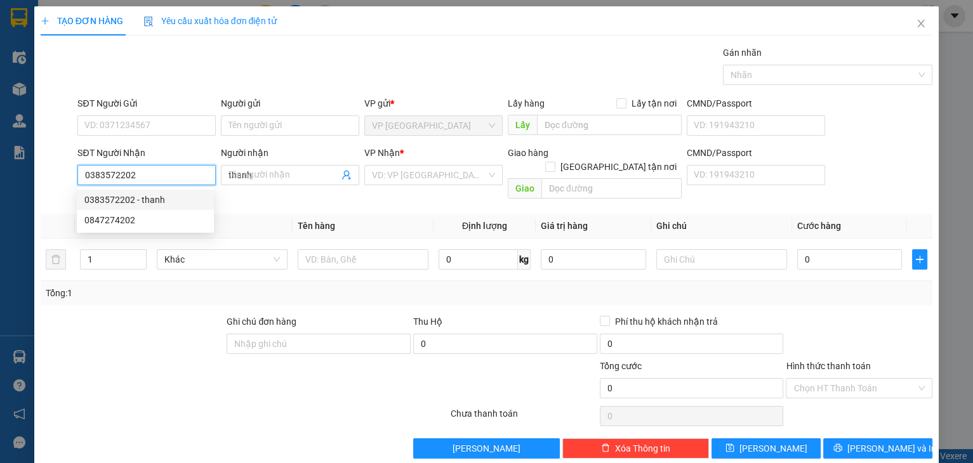
type input "170.000"
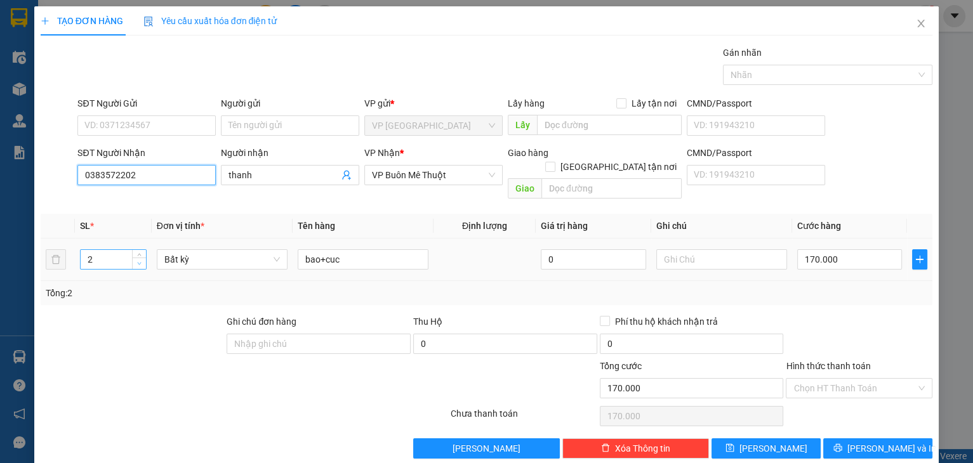
type input "0383572202"
click at [137, 261] on icon "down" at bounding box center [139, 263] width 4 height 4
type input "1"
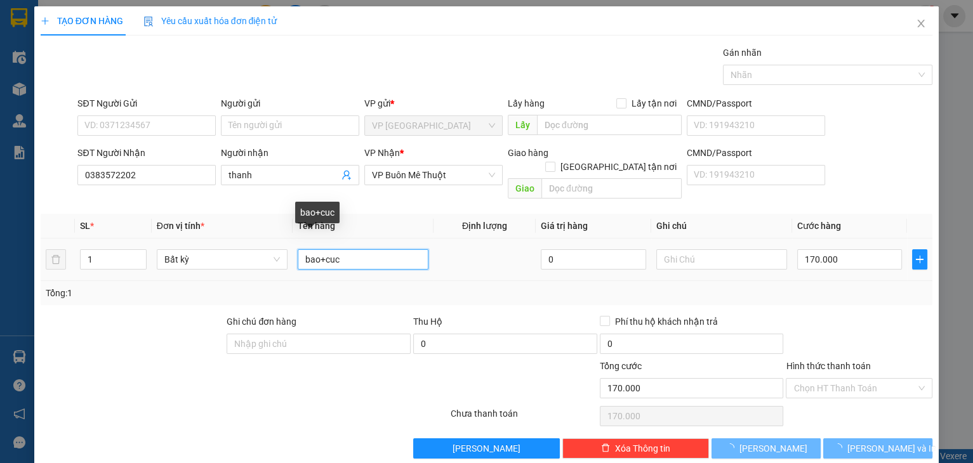
drag, startPoint x: 373, startPoint y: 241, endPoint x: 317, endPoint y: 246, distance: 56.1
click at [317, 249] on input "bao+cuc" at bounding box center [363, 259] width 131 height 20
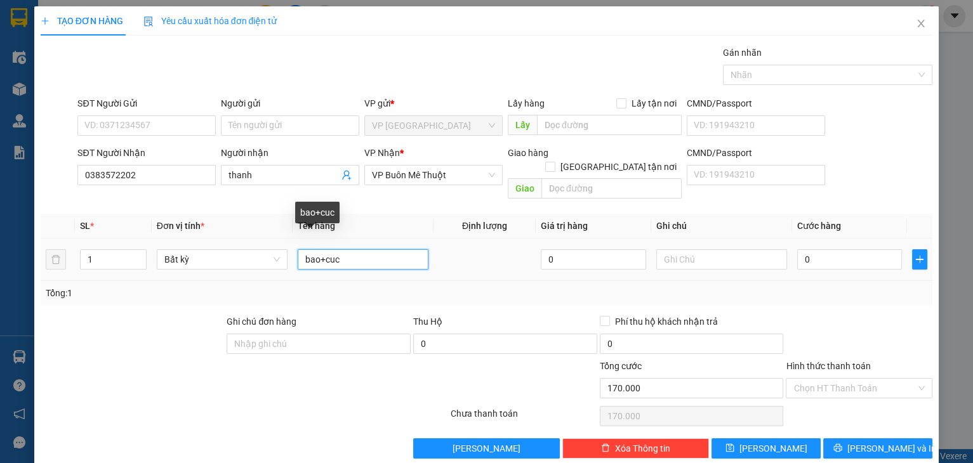
type input "0"
type input "bao"
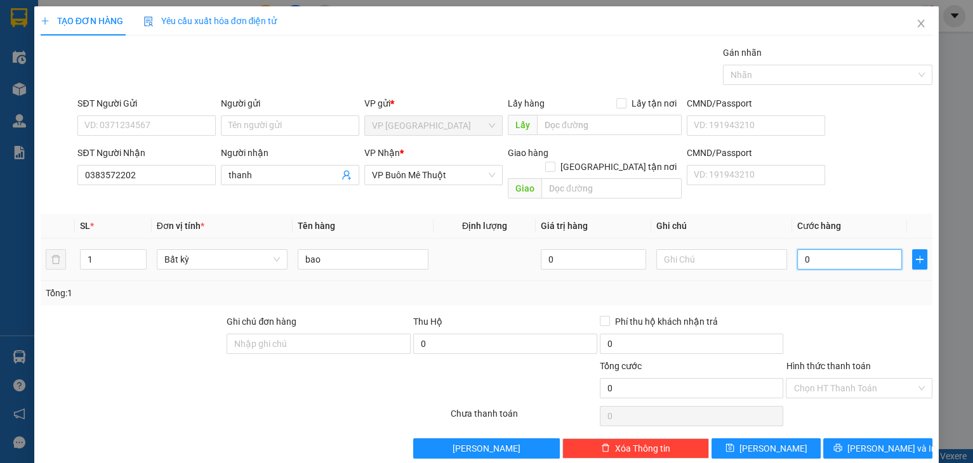
click at [829, 251] on input "0" at bounding box center [849, 259] width 105 height 20
type input "1"
type input "13"
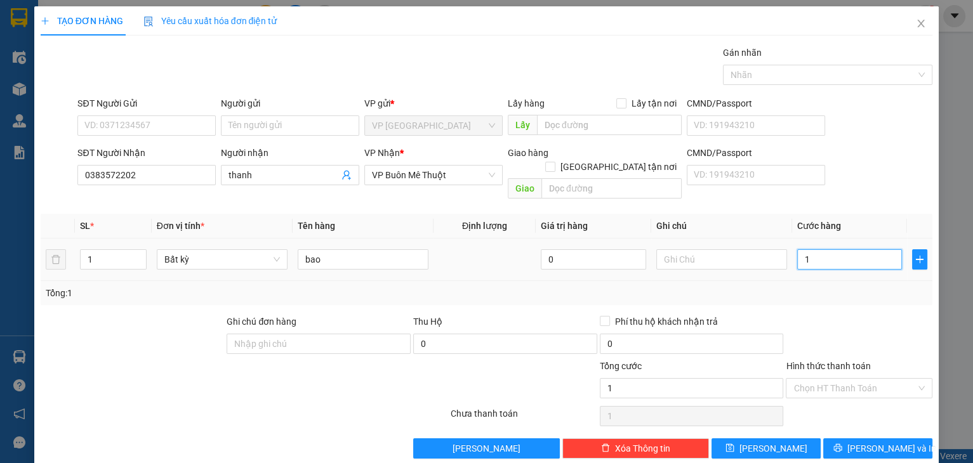
type input "13"
type input "130"
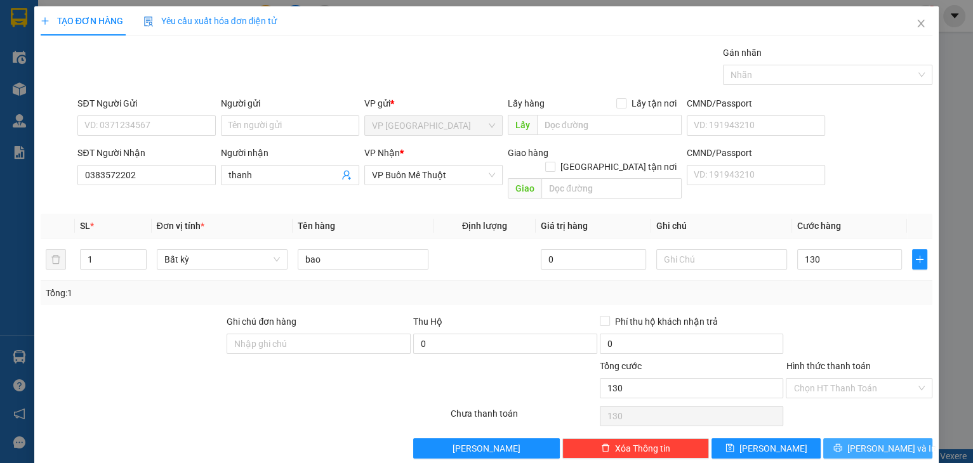
type input "130.000"
click at [894, 442] on span "[PERSON_NAME] và In" at bounding box center [891, 449] width 89 height 14
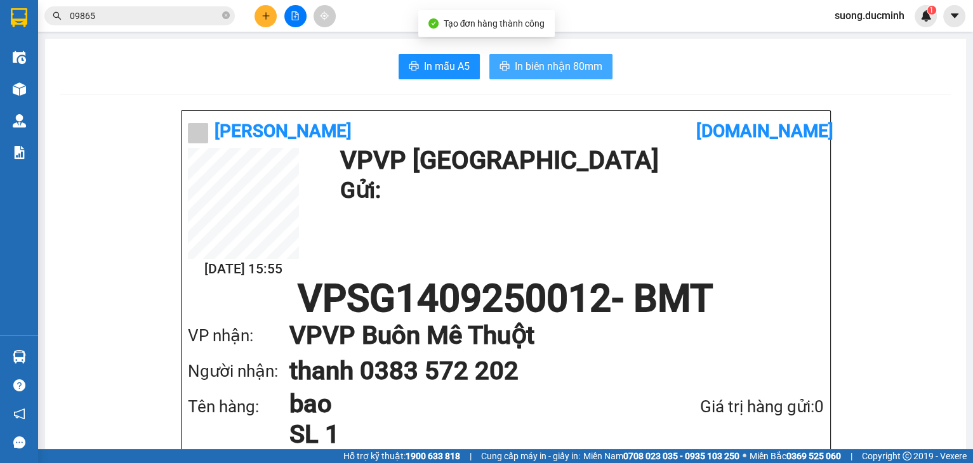
click at [572, 72] on span "In biên nhận 80mm" at bounding box center [559, 66] width 88 height 16
click at [269, 16] on icon "plus" at bounding box center [265, 15] width 9 height 9
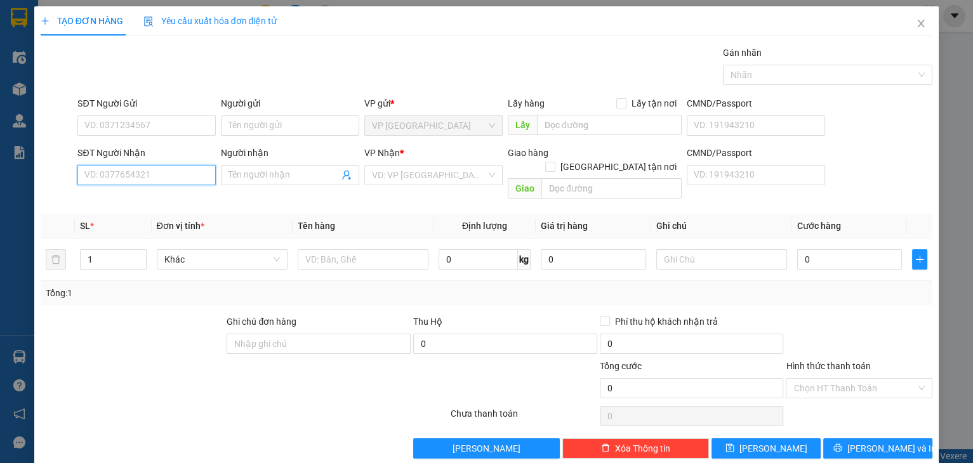
click at [175, 173] on input "SĐT Người Nhận" at bounding box center [146, 175] width 138 height 20
click at [180, 203] on div "0965684284" at bounding box center [145, 200] width 122 height 14
type input "0965684284"
type input "20.000"
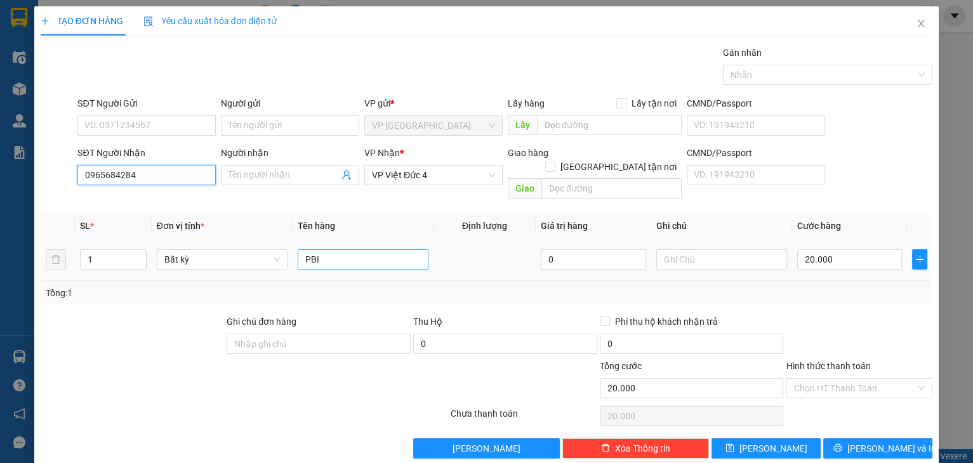
type input "0965684284"
drag, startPoint x: 332, startPoint y: 244, endPoint x: 249, endPoint y: 239, distance: 83.9
click at [249, 239] on tr "1 Bất kỳ PBI 0 20.000" at bounding box center [487, 260] width 892 height 43
type input "thg xop"
click at [832, 249] on input "20.000" at bounding box center [849, 259] width 105 height 20
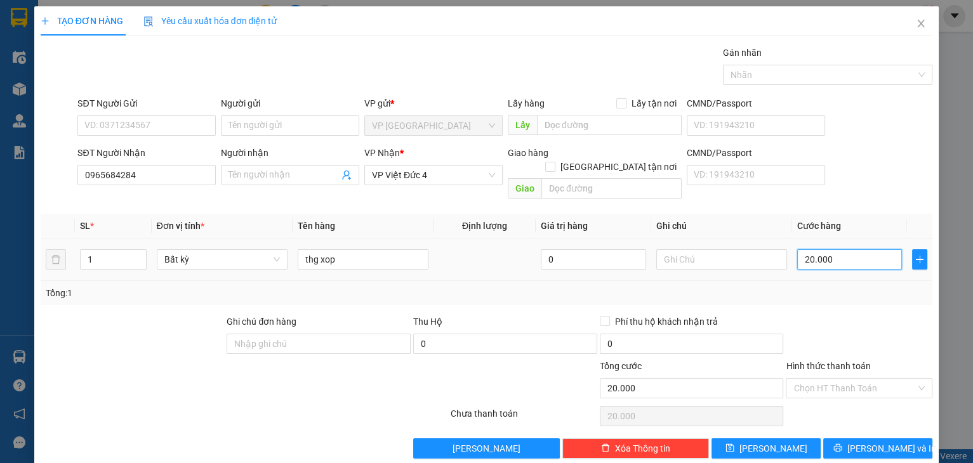
type input "5"
type input "50"
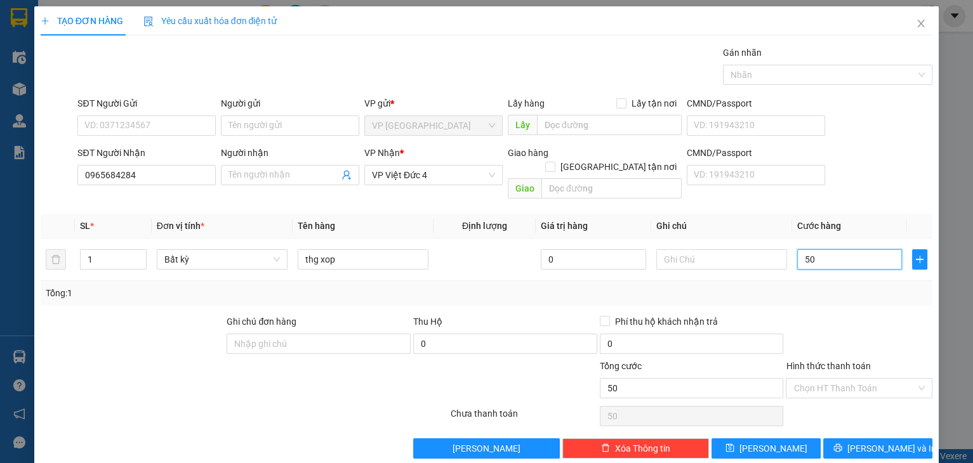
type input "50"
type input "50.000"
